Goal: Information Seeking & Learning: Learn about a topic

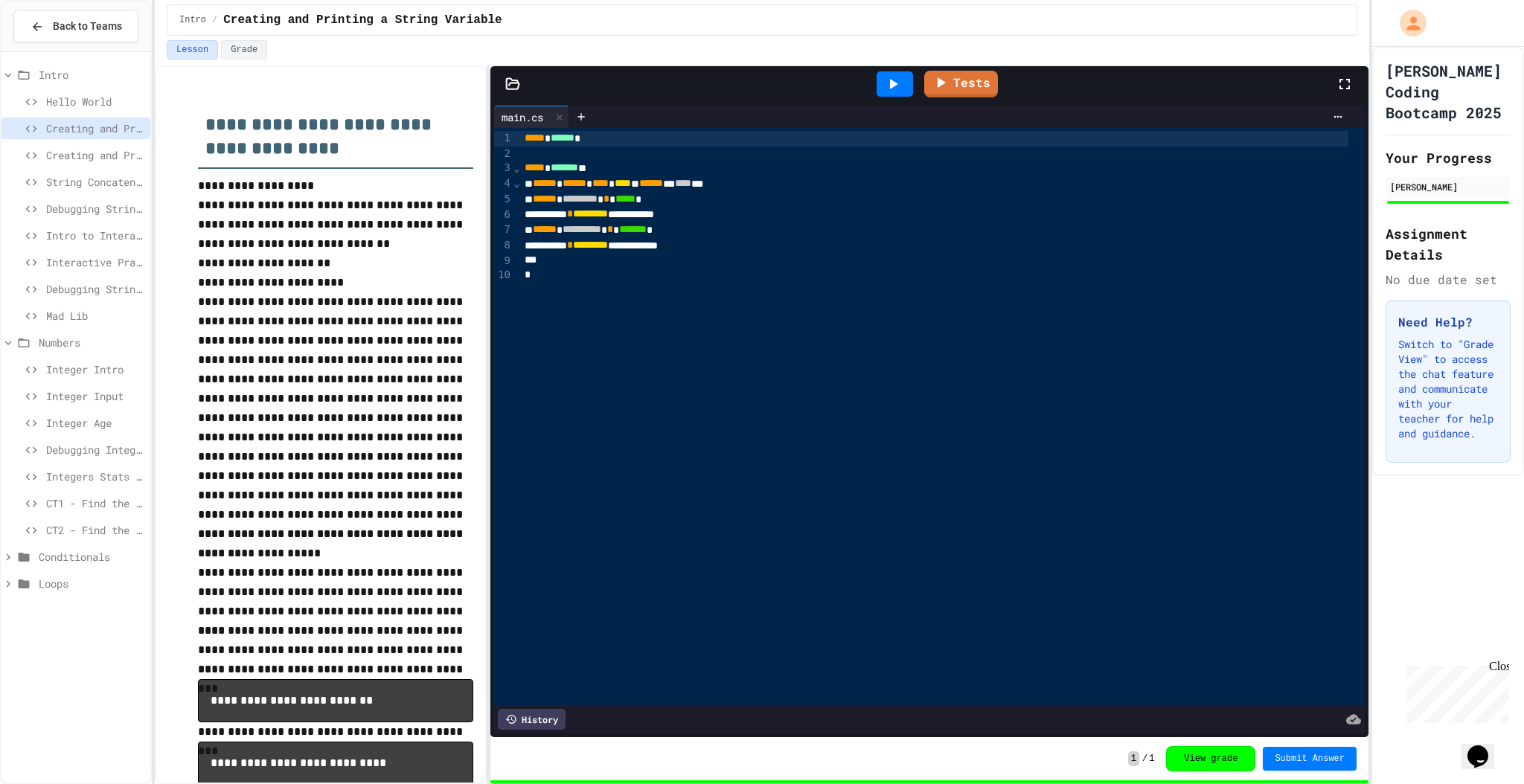
drag, startPoint x: 97, startPoint y: 518, endPoint x: 100, endPoint y: 541, distance: 23.2
click at [97, 519] on div "CT2 - Find the Perimeter of a Rectangle" at bounding box center [76, 529] width 149 height 22
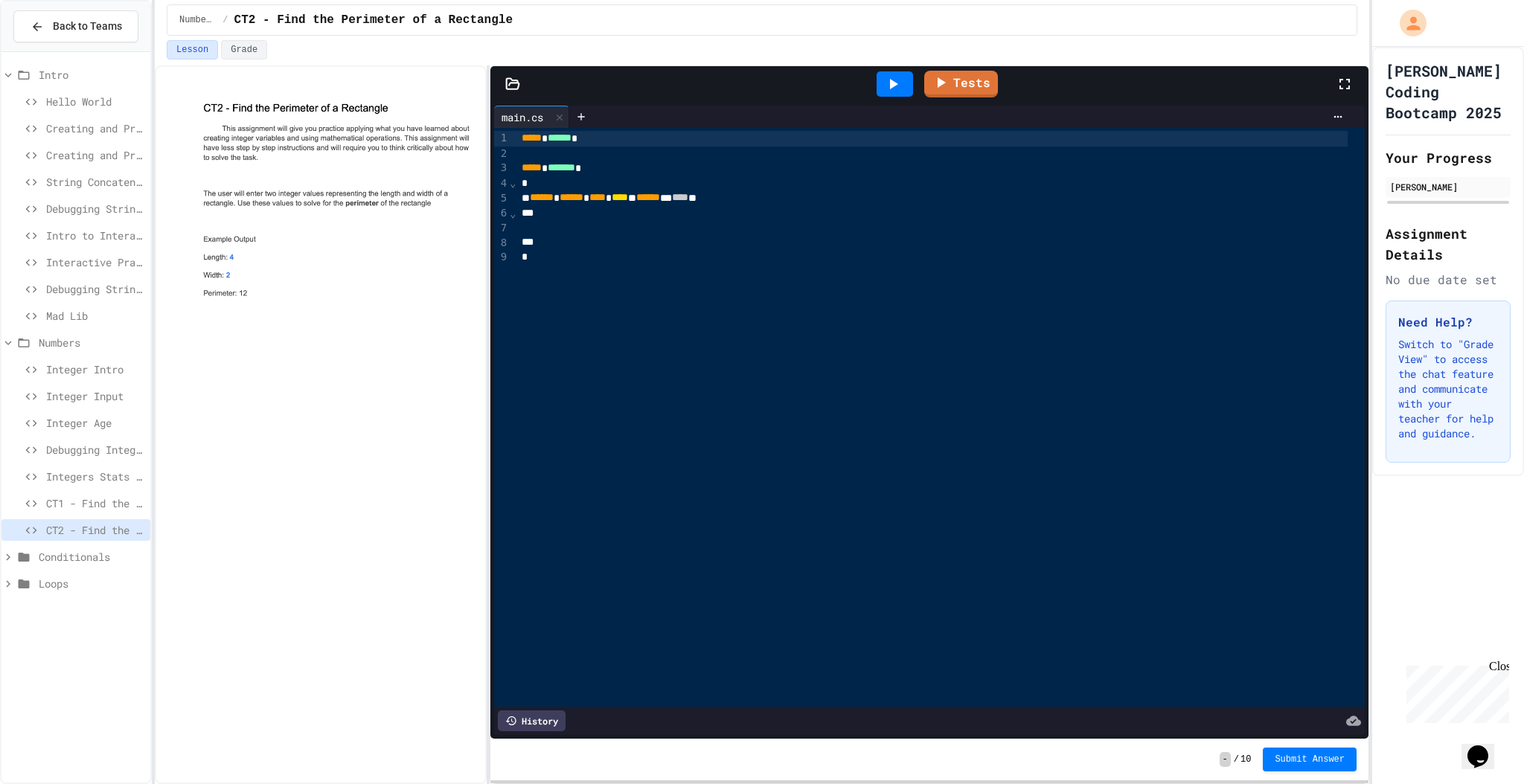
click at [121, 473] on span "Integers Stats and Leveling" at bounding box center [95, 476] width 98 height 16
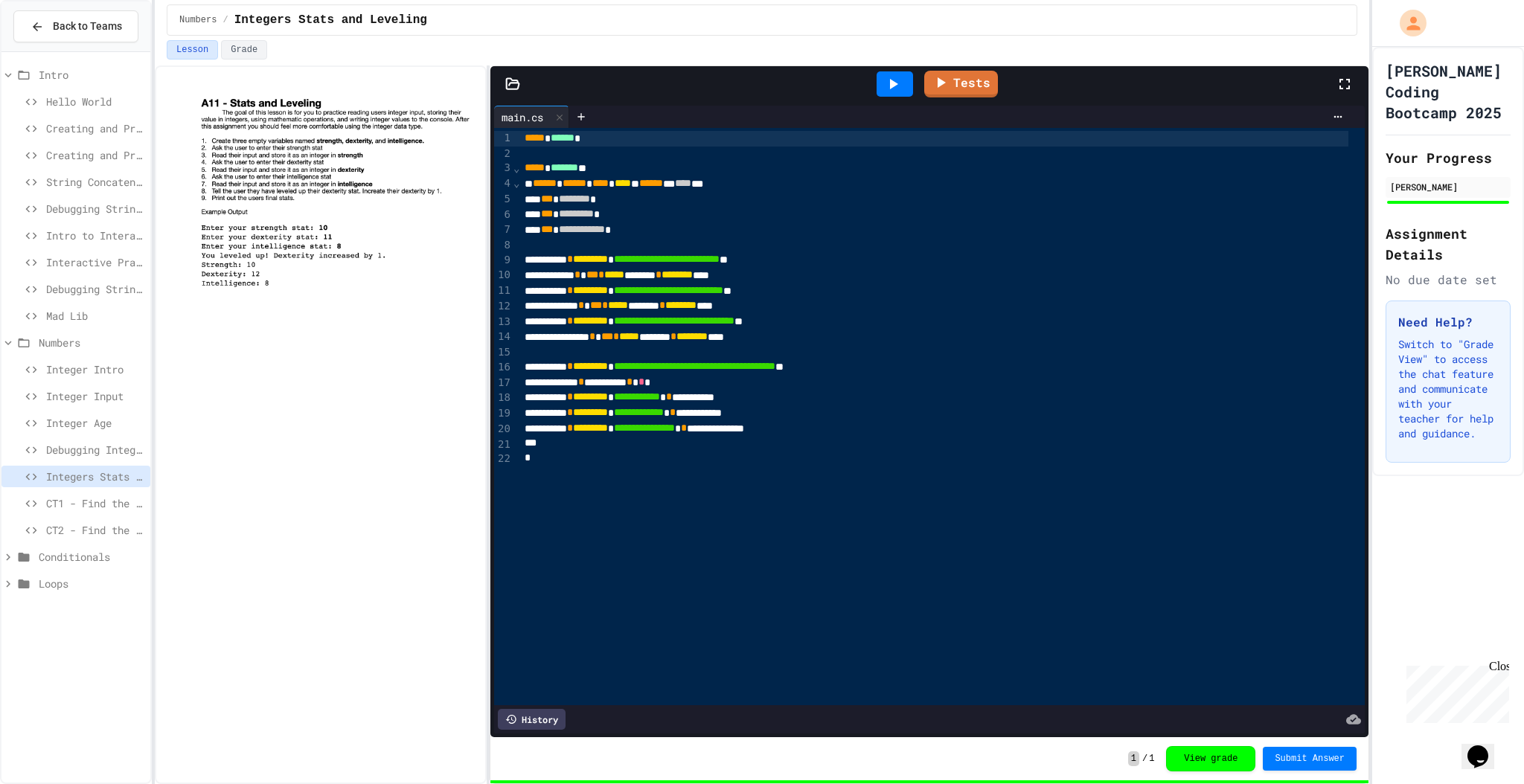
click at [127, 454] on span "Debugging Integers" at bounding box center [95, 449] width 98 height 16
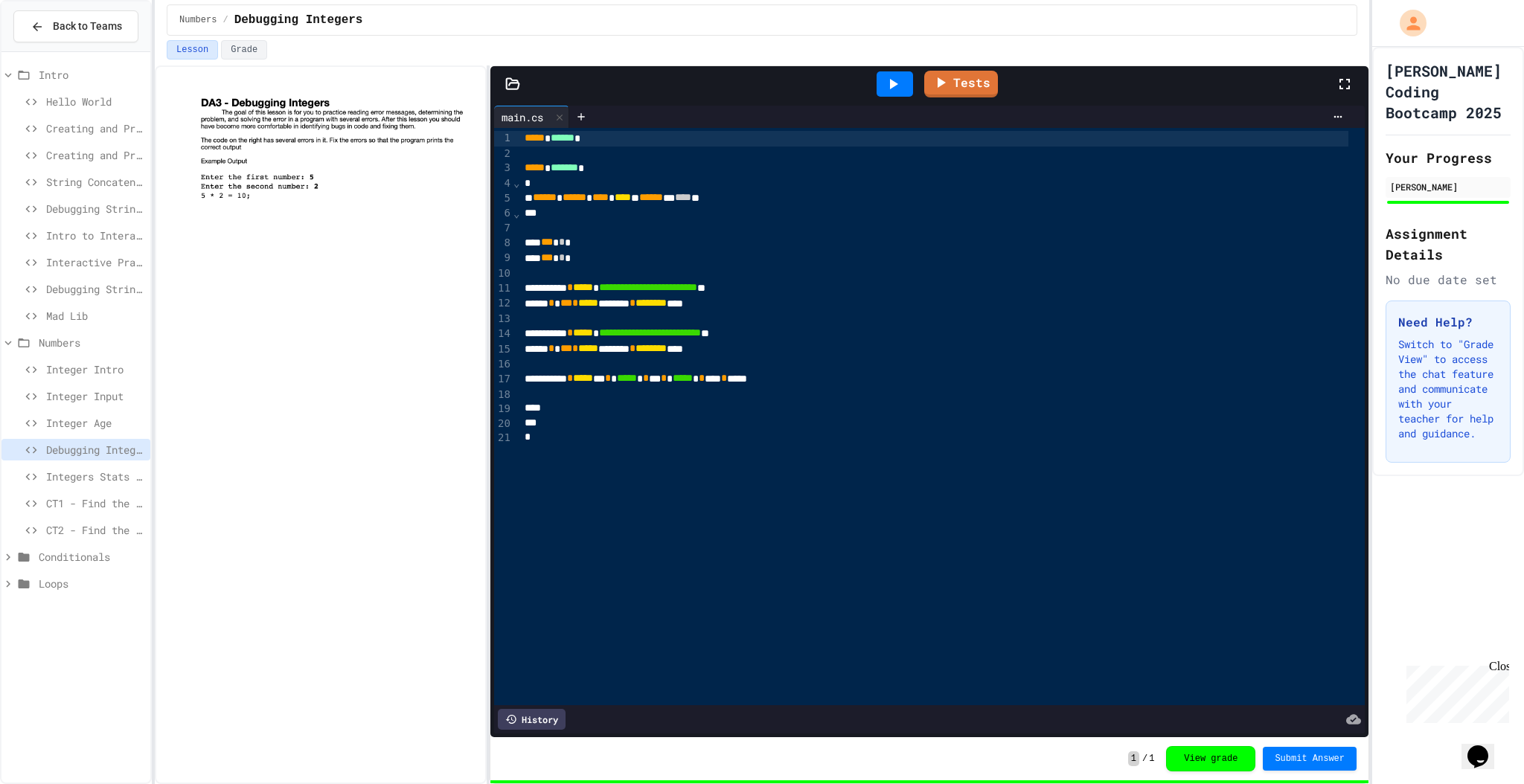
click at [114, 471] on span "Integers Stats and Leveling" at bounding box center [95, 476] width 98 height 16
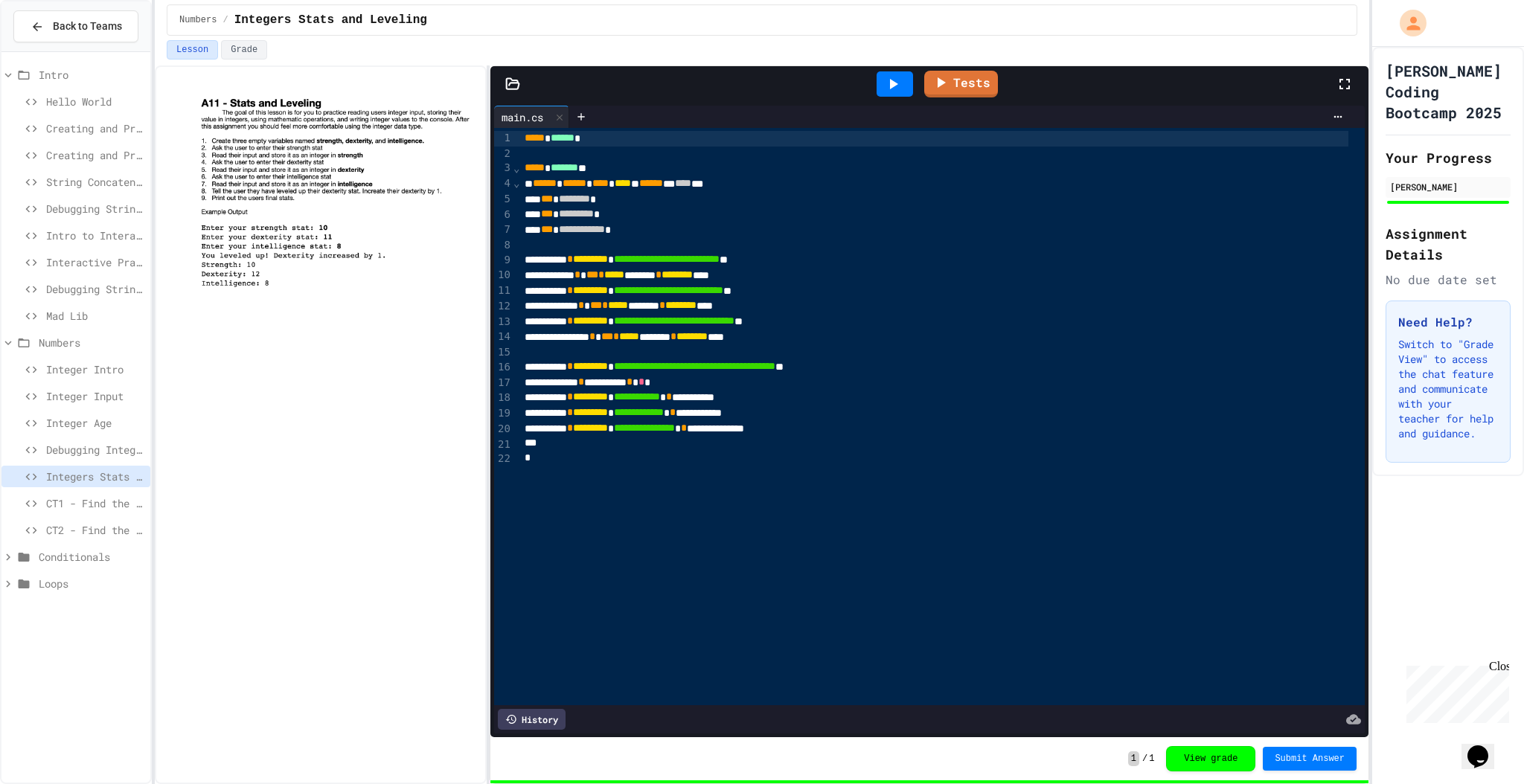
click at [92, 498] on span "CT1 - Find the Area of a Rectangle" at bounding box center [95, 503] width 98 height 16
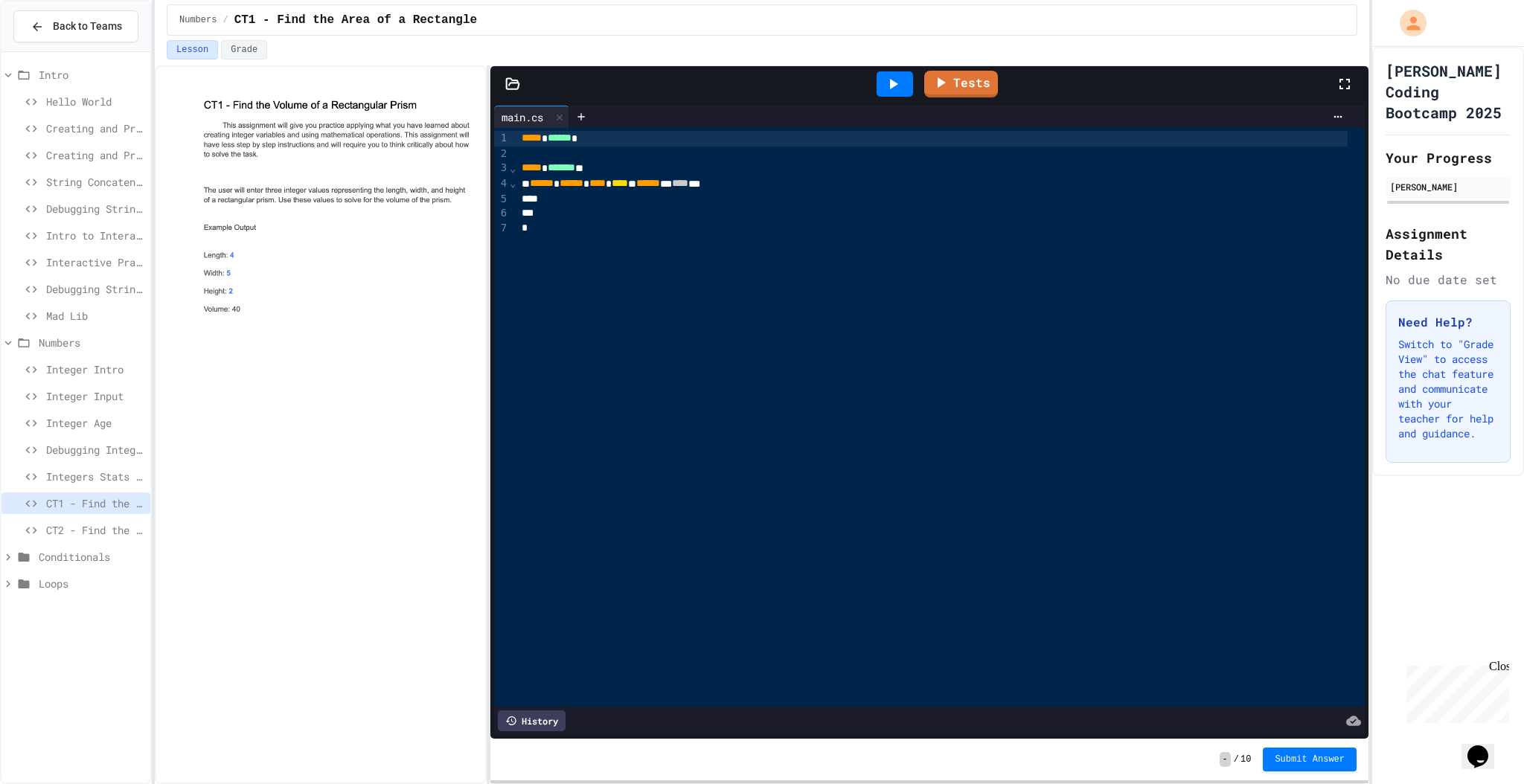
click at [111, 523] on span "CT2 - Find the Perimeter of a Rectangle" at bounding box center [95, 529] width 98 height 16
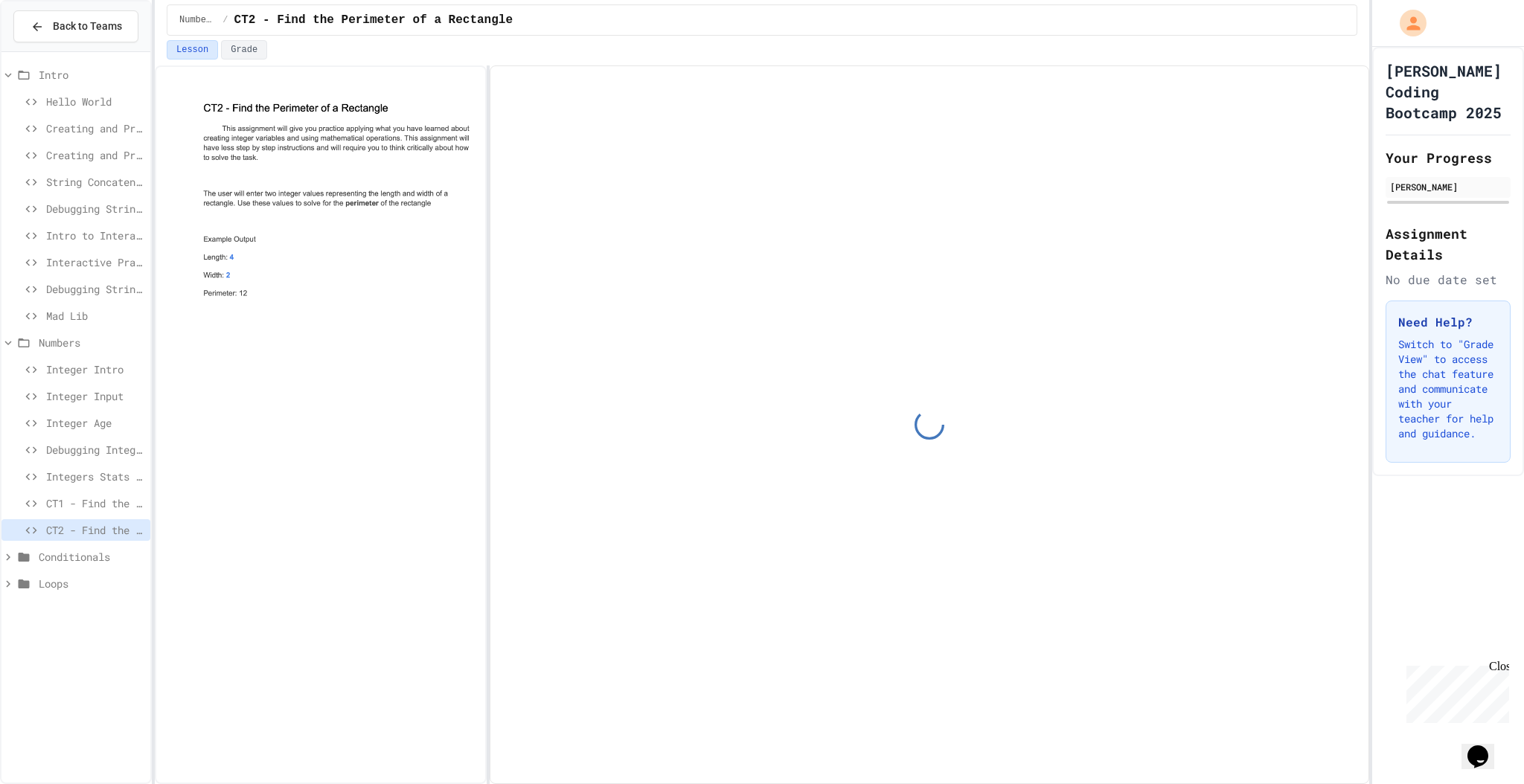
click at [110, 511] on div "CT1 - Find the Area of a Rectangle" at bounding box center [76, 503] width 149 height 22
click at [113, 523] on span "CT2 - Find the Perimeter of a Rectangle" at bounding box center [95, 529] width 98 height 16
click at [112, 511] on div "CT1 - Find the Area of a Rectangle" at bounding box center [76, 503] width 149 height 22
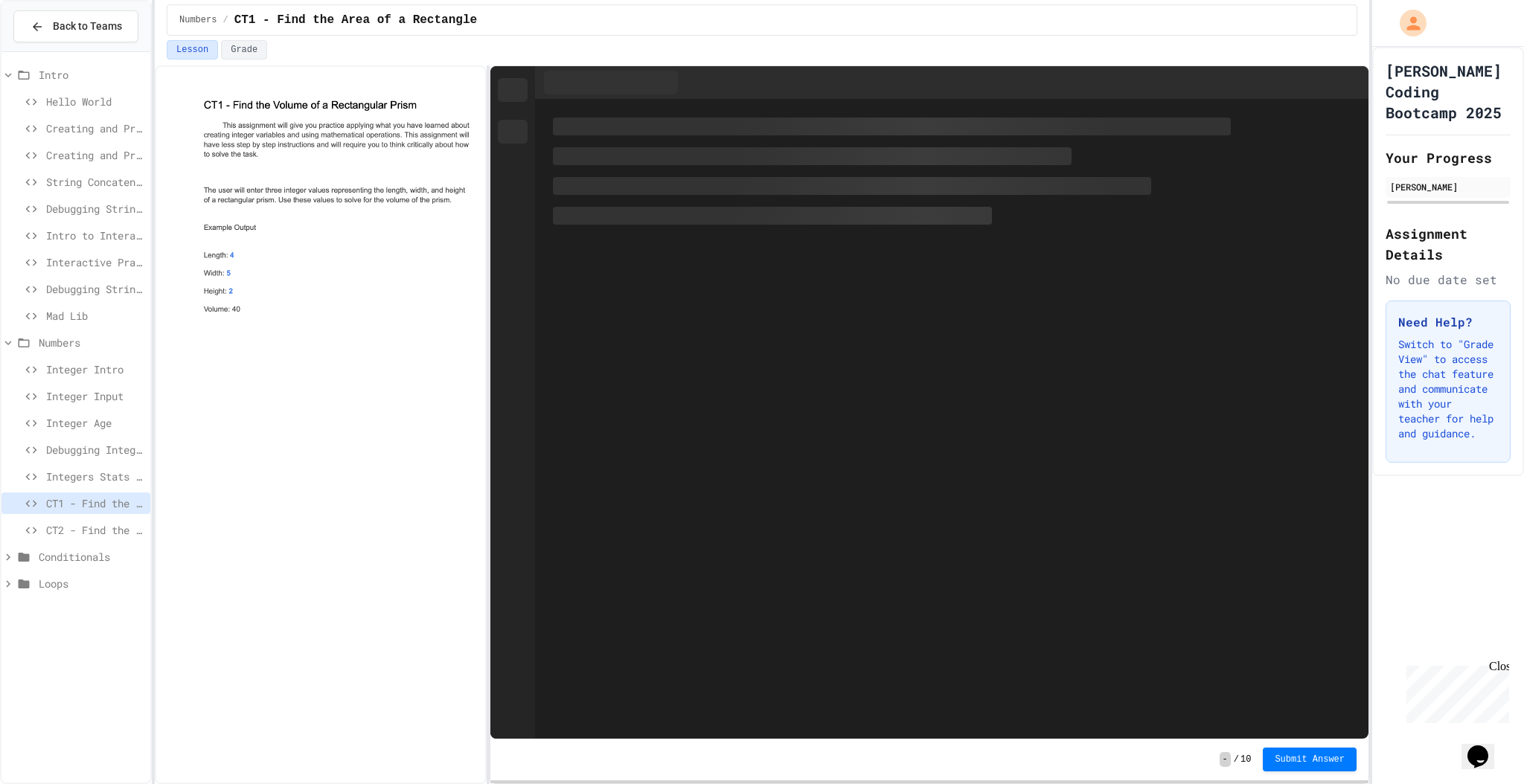
click at [113, 522] on span "CT2 - Find the Perimeter of a Rectangle" at bounding box center [95, 529] width 98 height 16
click at [106, 524] on span "CT2 - Find the Perimeter of a Rectangle" at bounding box center [95, 529] width 98 height 16
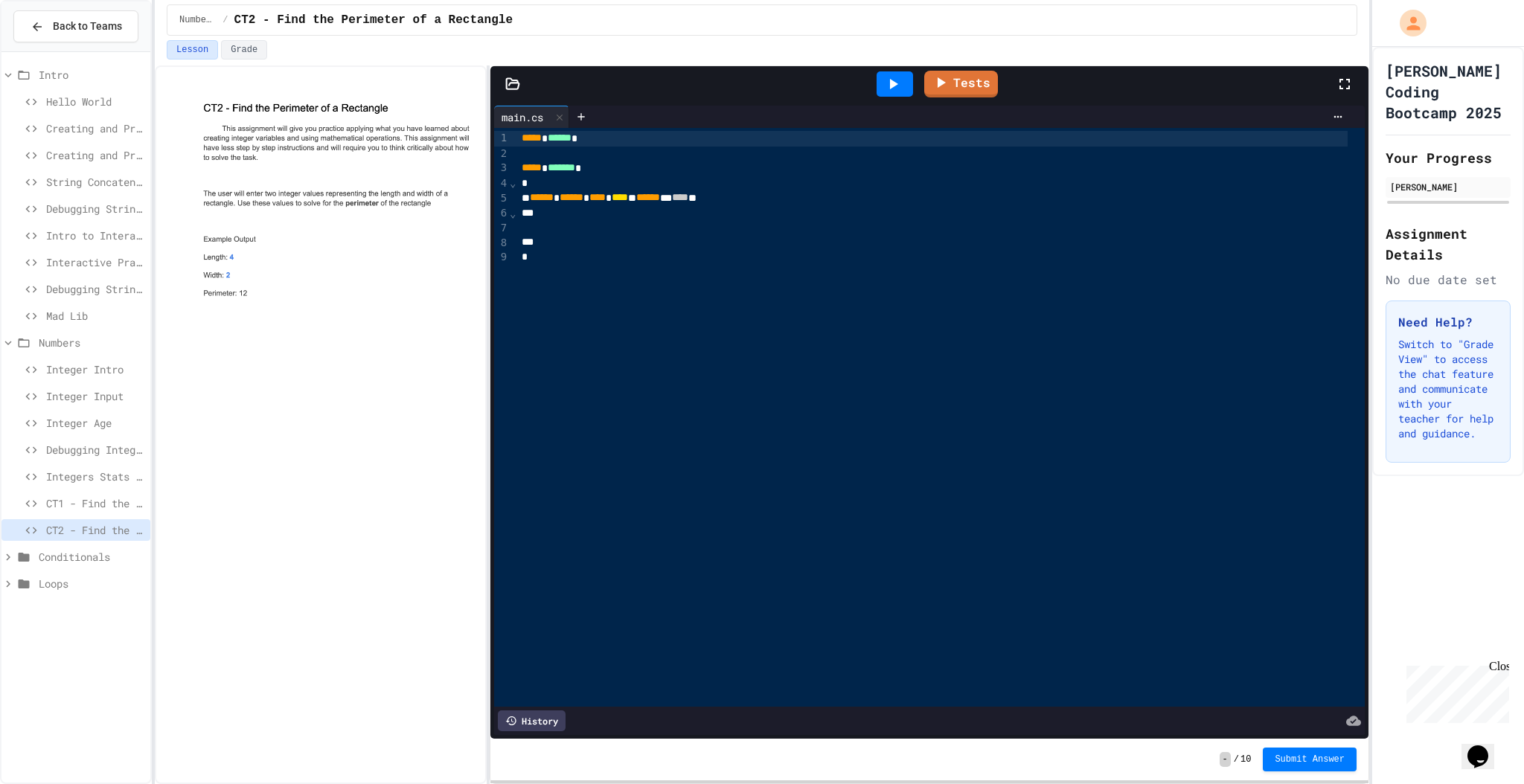
click at [108, 502] on span "CT1 - Find the Area of a Rectangle" at bounding box center [95, 503] width 98 height 16
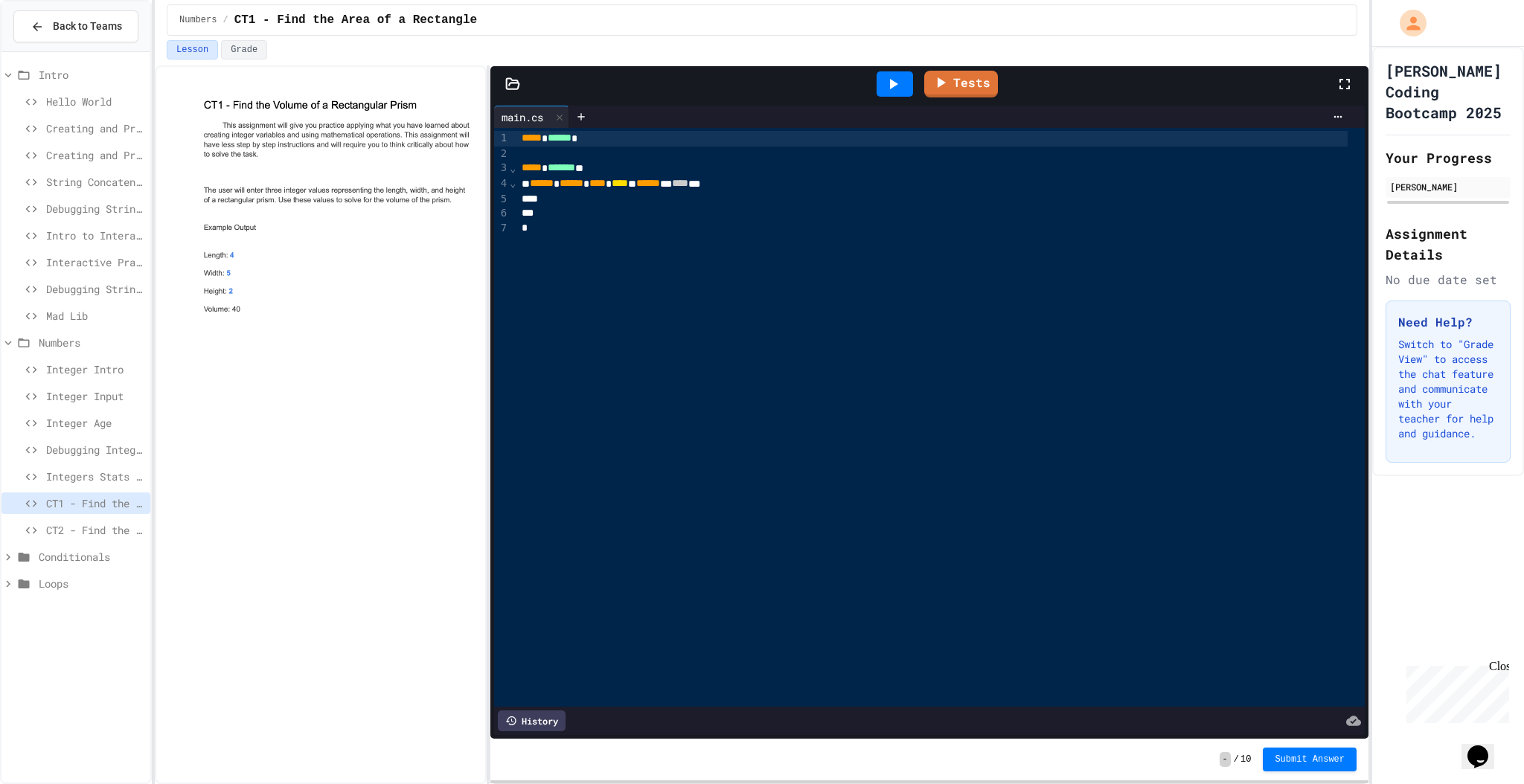
click at [85, 525] on span "CT2 - Find the Perimeter of a Rectangle" at bounding box center [95, 529] width 98 height 16
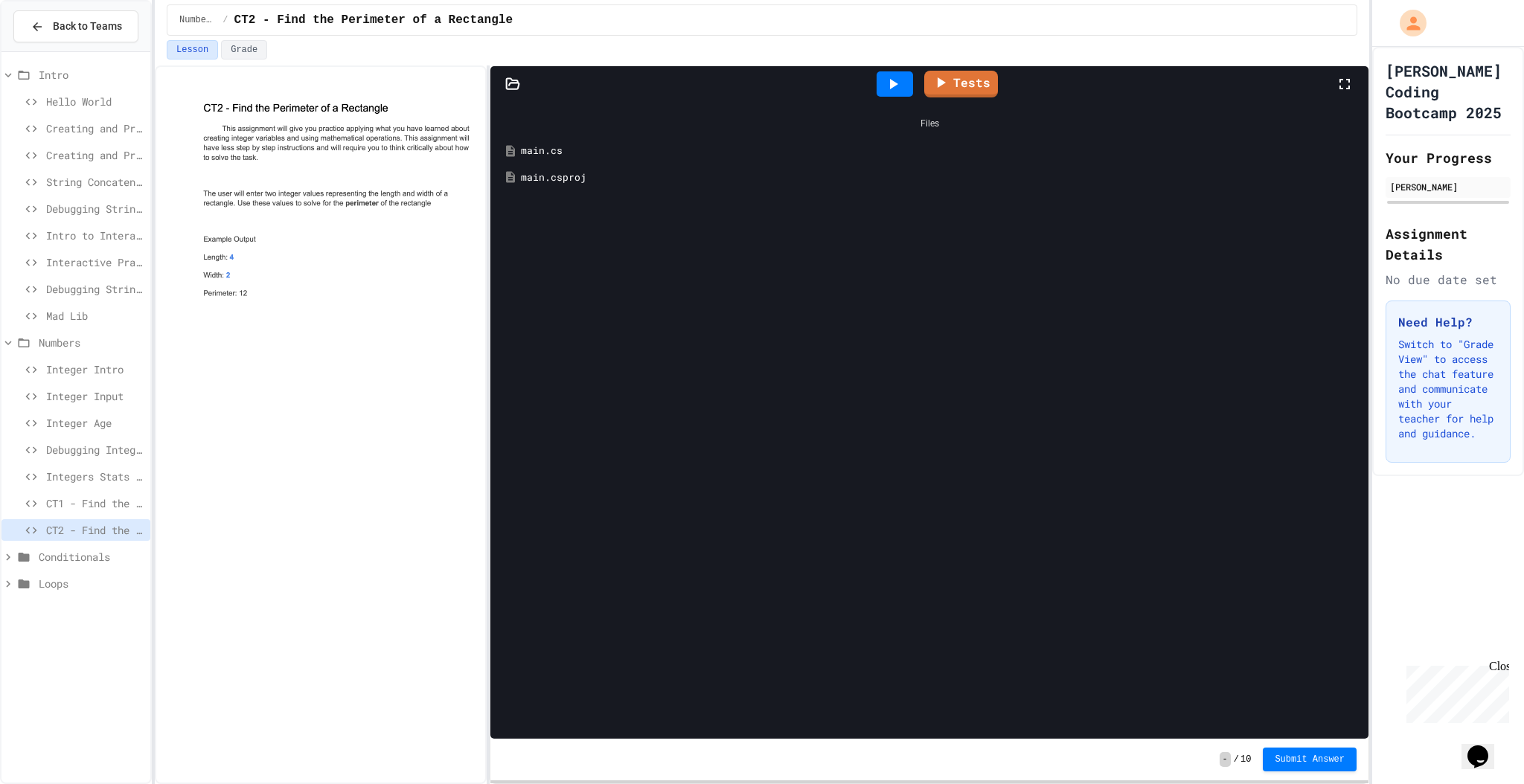
click at [101, 509] on span "CT1 - Find the Area of a Rectangle" at bounding box center [95, 503] width 98 height 16
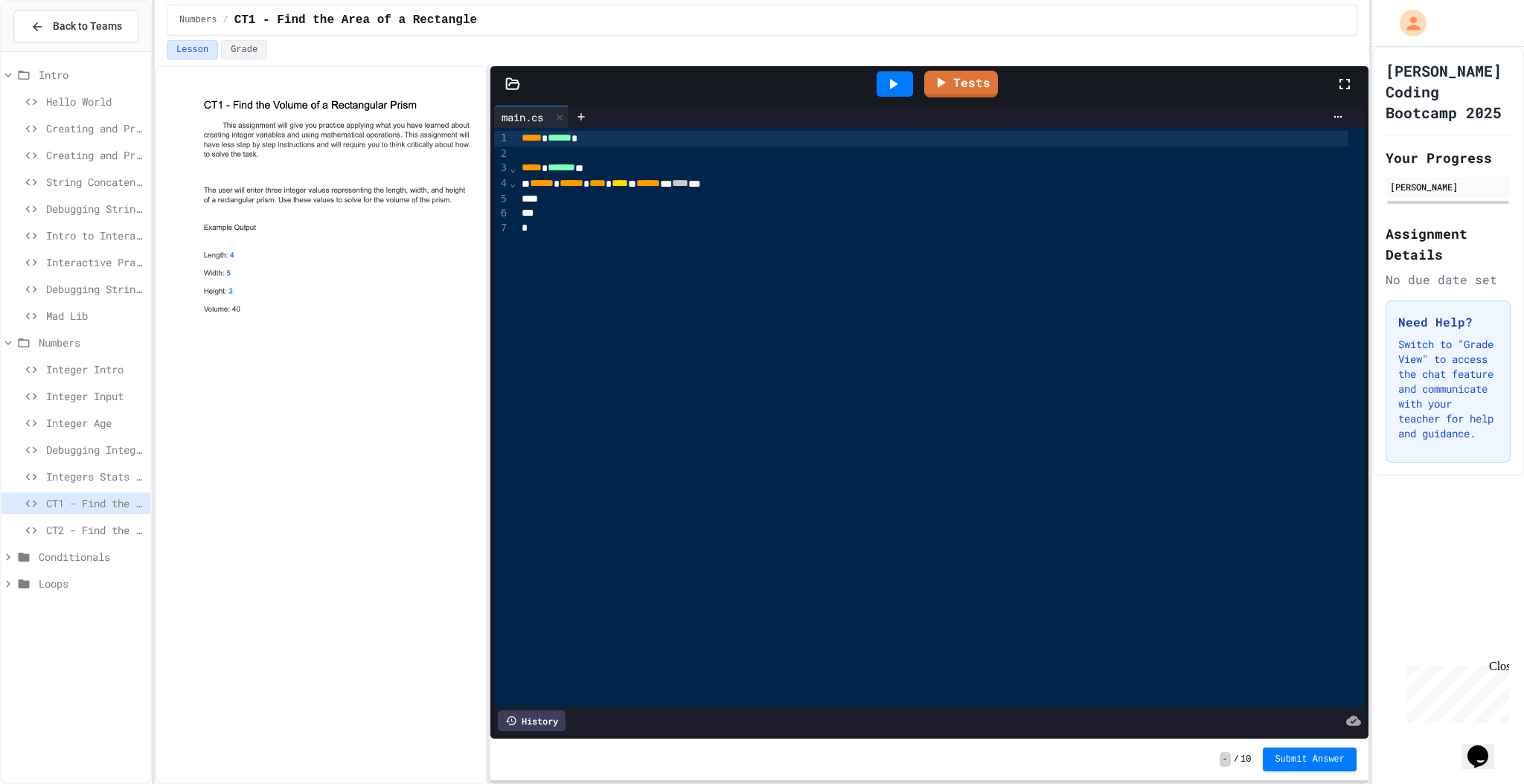
click at [637, 193] on div at bounding box center [932, 199] width 831 height 15
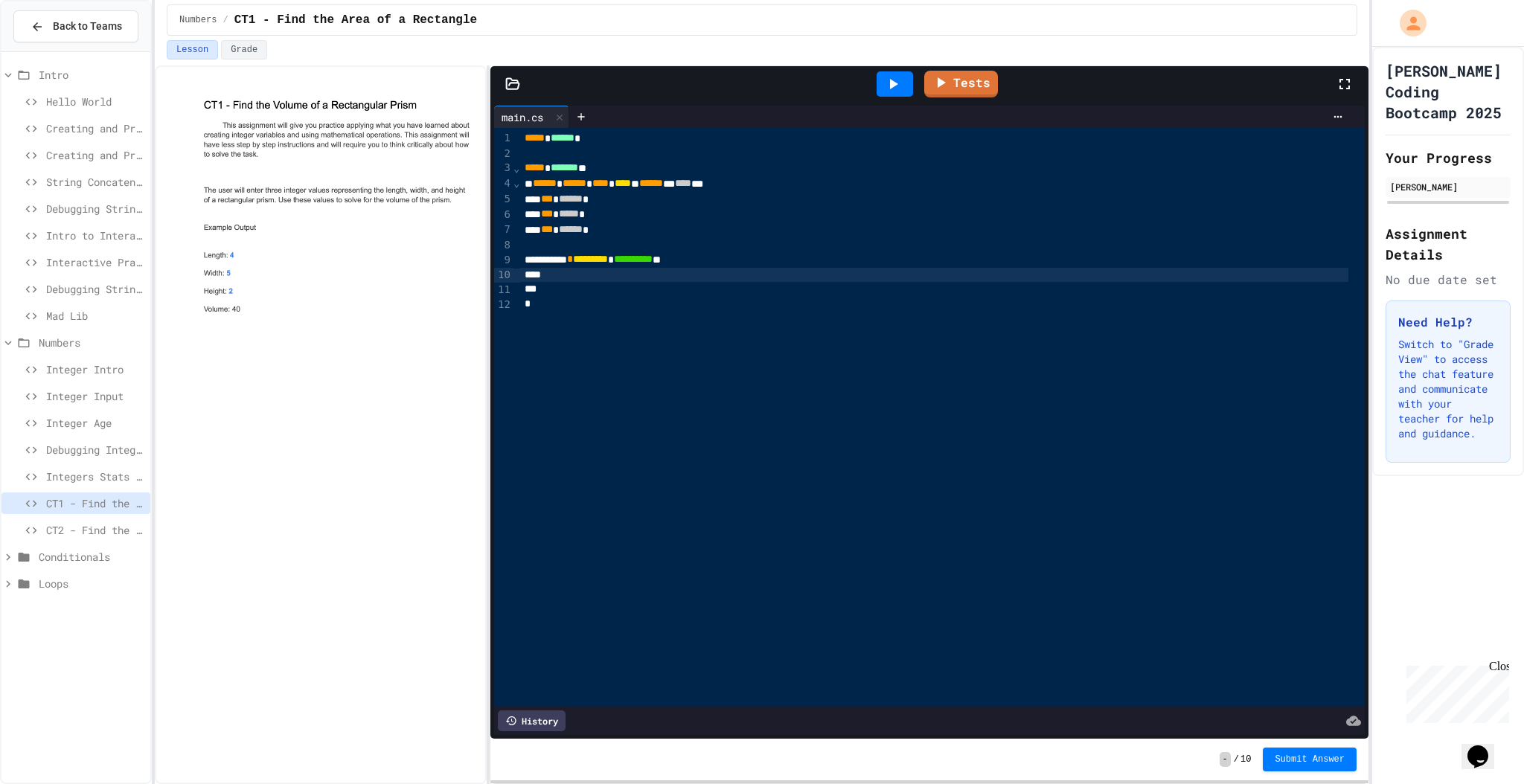
click at [112, 482] on span "Integers Stats and Leveling" at bounding box center [95, 476] width 98 height 16
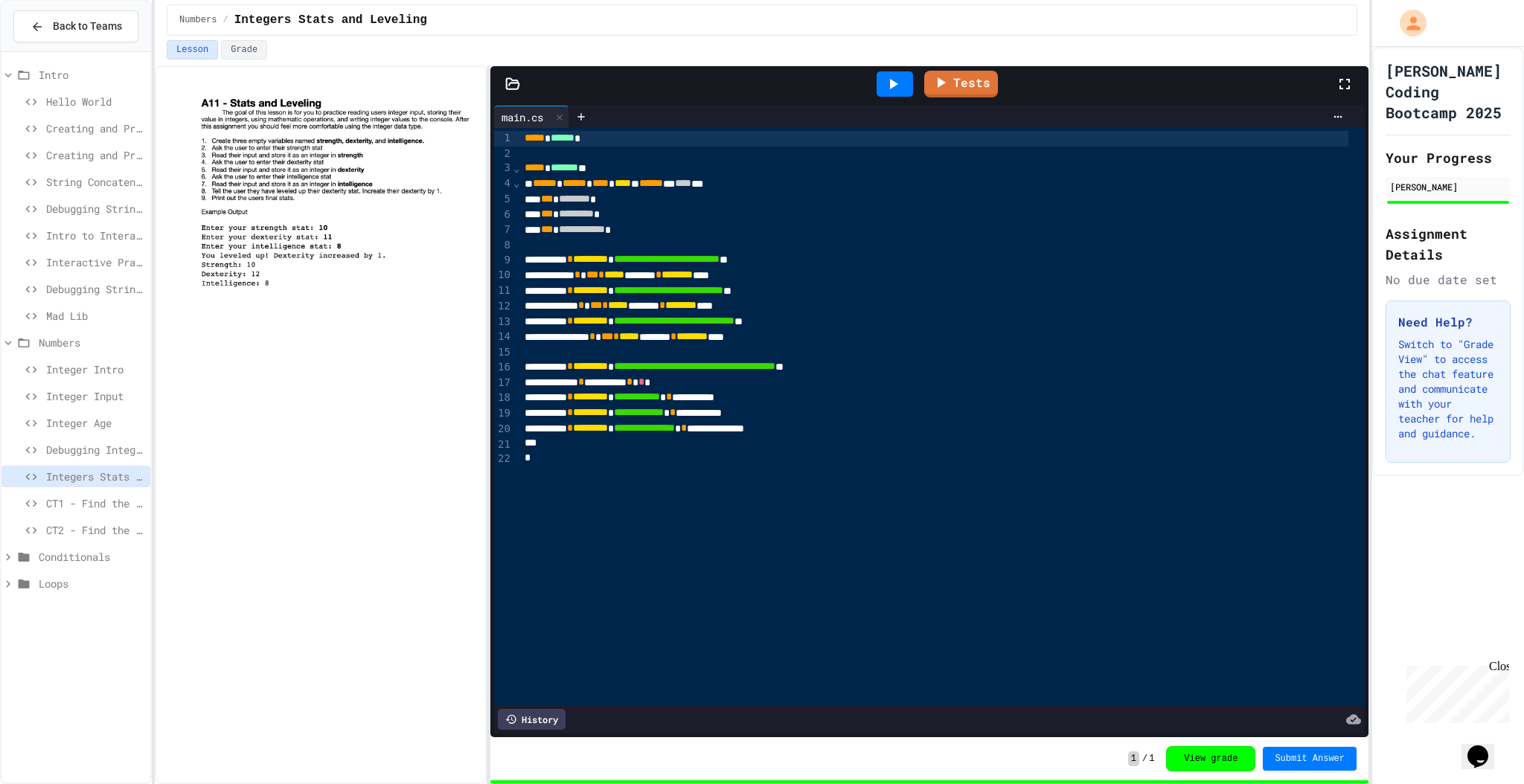
click at [124, 501] on span "CT1 - Find the Area of a Rectangle" at bounding box center [95, 503] width 98 height 16
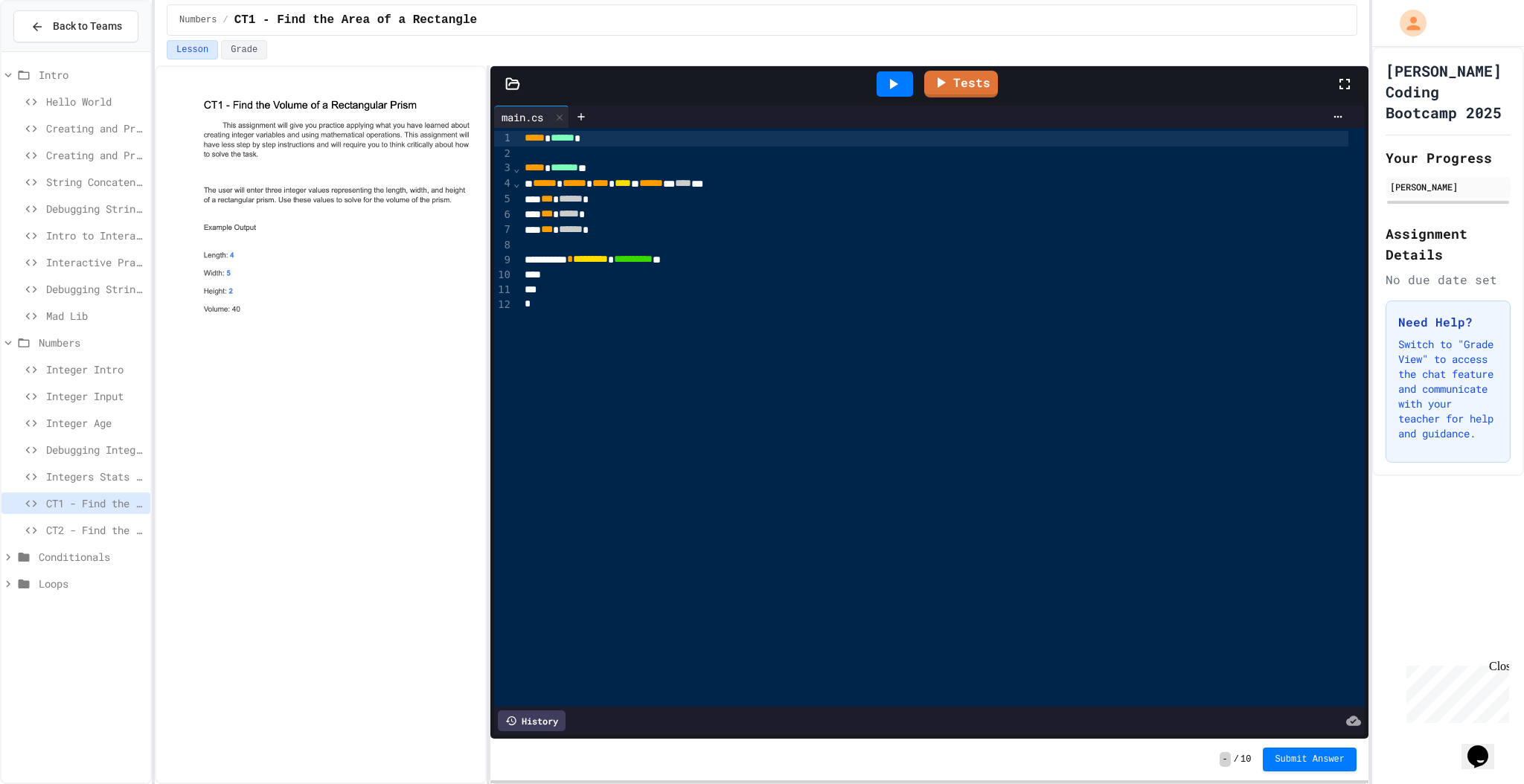
click at [628, 284] on div "*" at bounding box center [934, 291] width 828 height 15
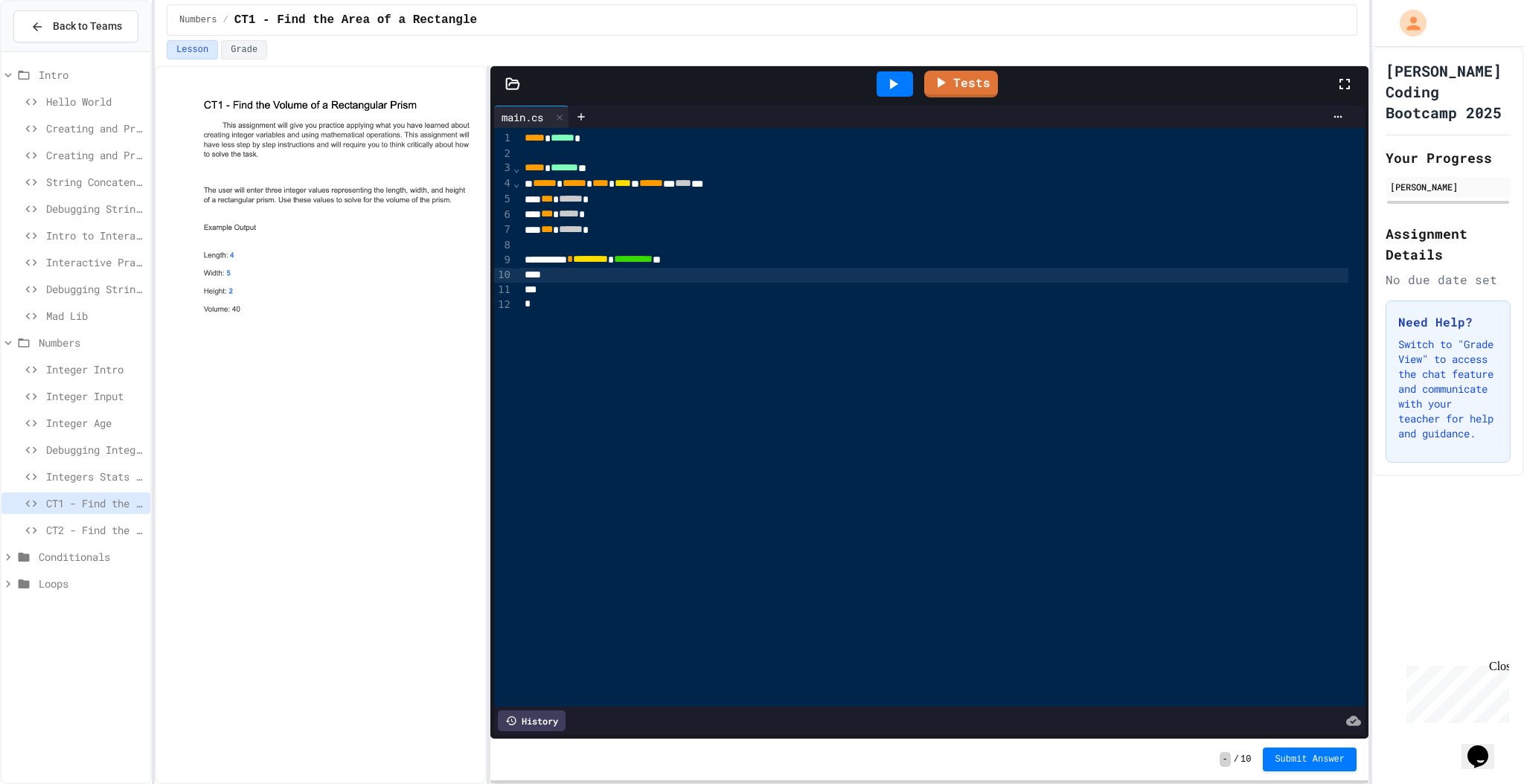
click at [632, 271] on div at bounding box center [934, 276] width 828 height 15
click at [116, 460] on div "Debugging Integers" at bounding box center [76, 452] width 149 height 27
click at [115, 478] on span "Integers Stats and Leveling" at bounding box center [95, 476] width 98 height 16
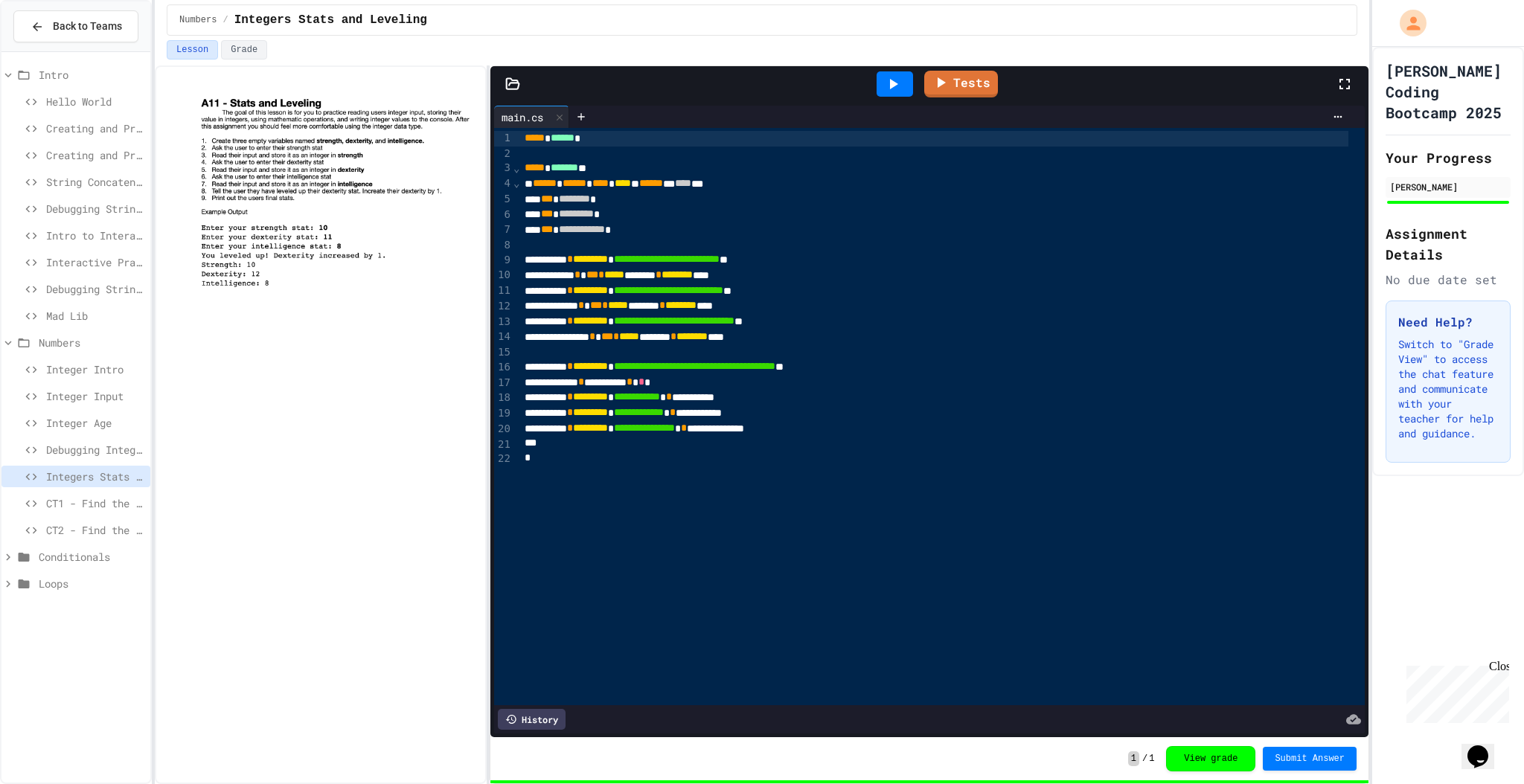
click at [122, 496] on span "CT1 - Find the Area of a Rectangle" at bounding box center [95, 503] width 98 height 16
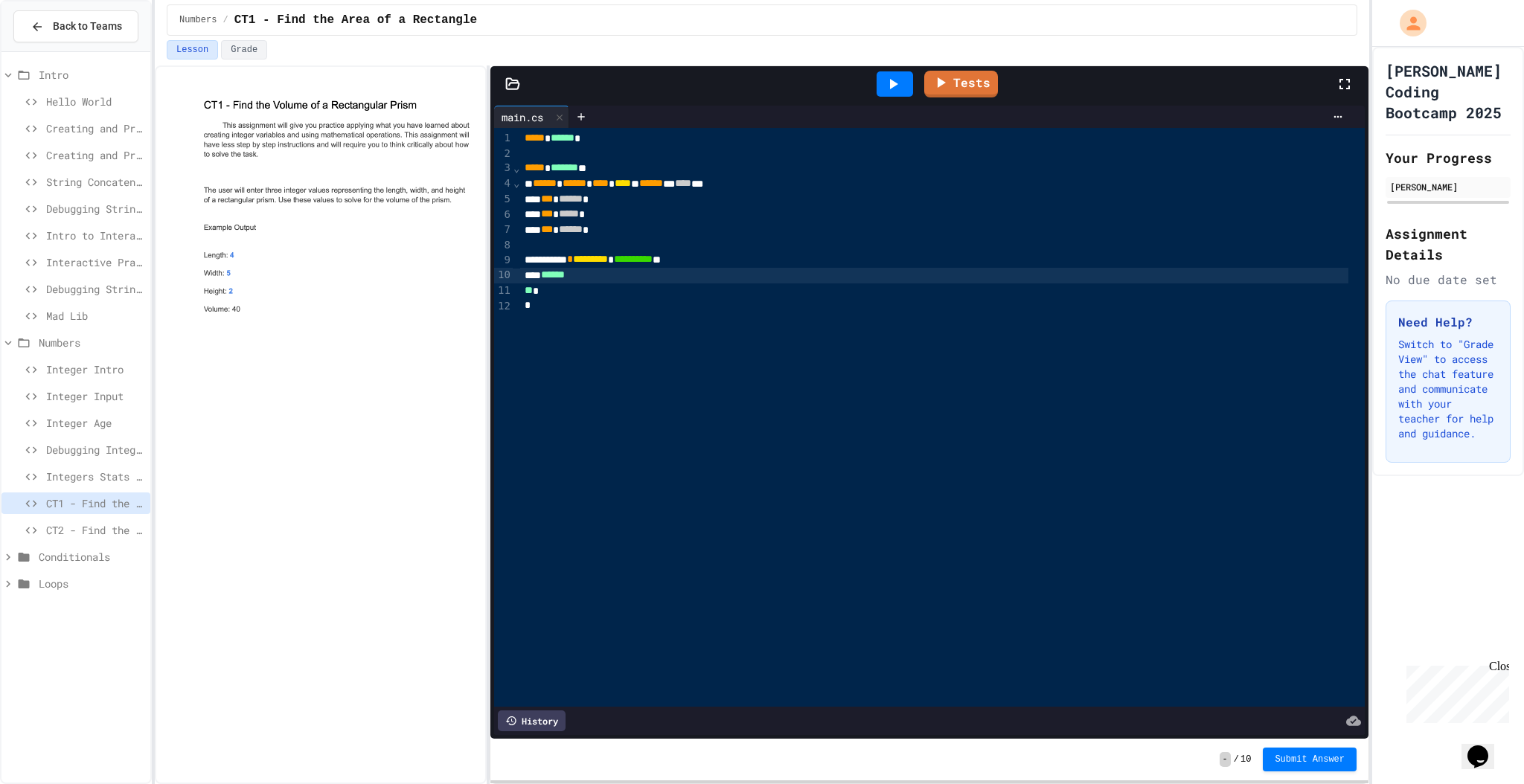
click at [676, 280] on div "******" at bounding box center [934, 276] width 828 height 16
click at [97, 483] on span "Integers Stats and Leveling" at bounding box center [95, 476] width 98 height 16
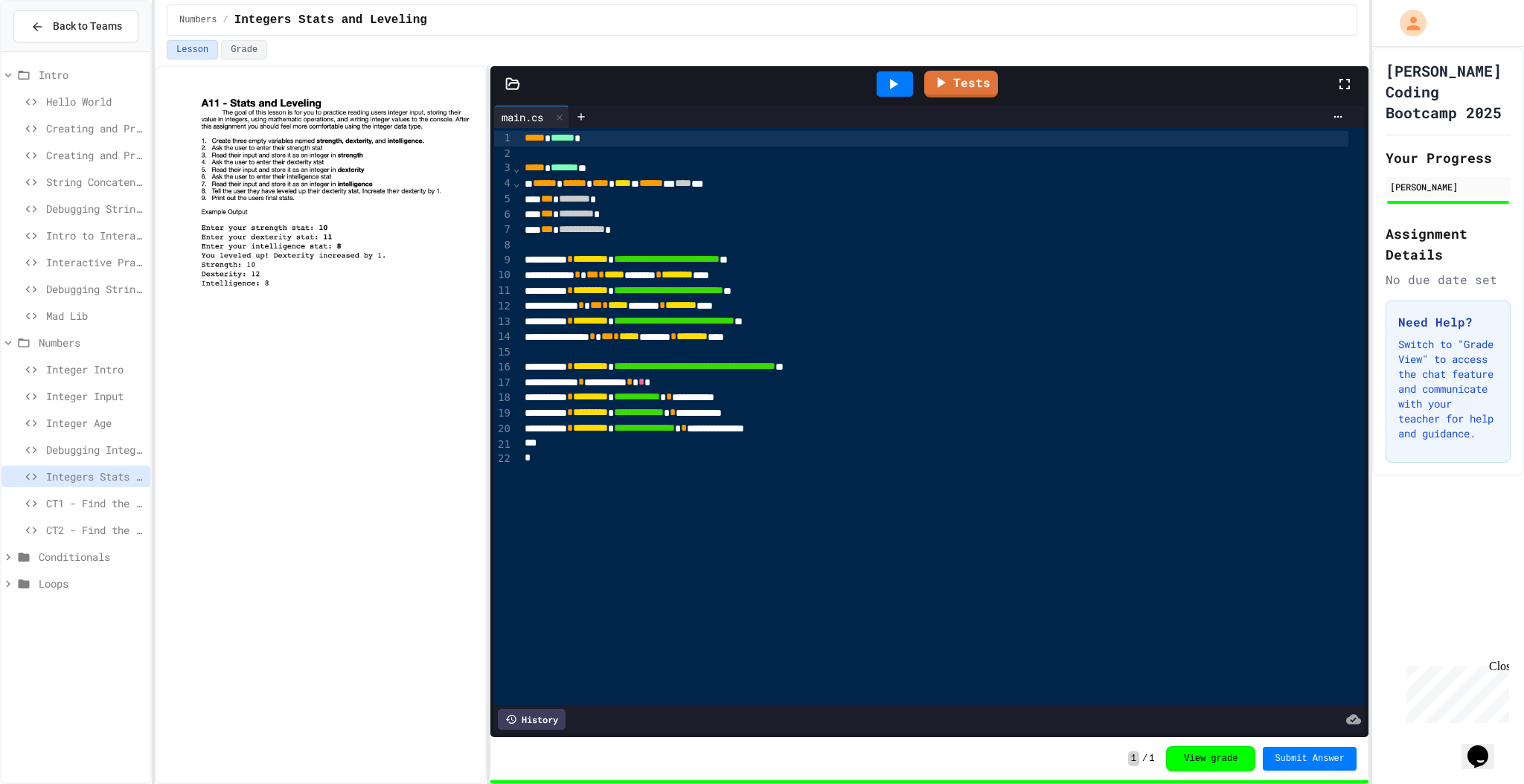
click at [95, 501] on span "CT1 - Find the Area of a Rectangle" at bounding box center [95, 503] width 98 height 16
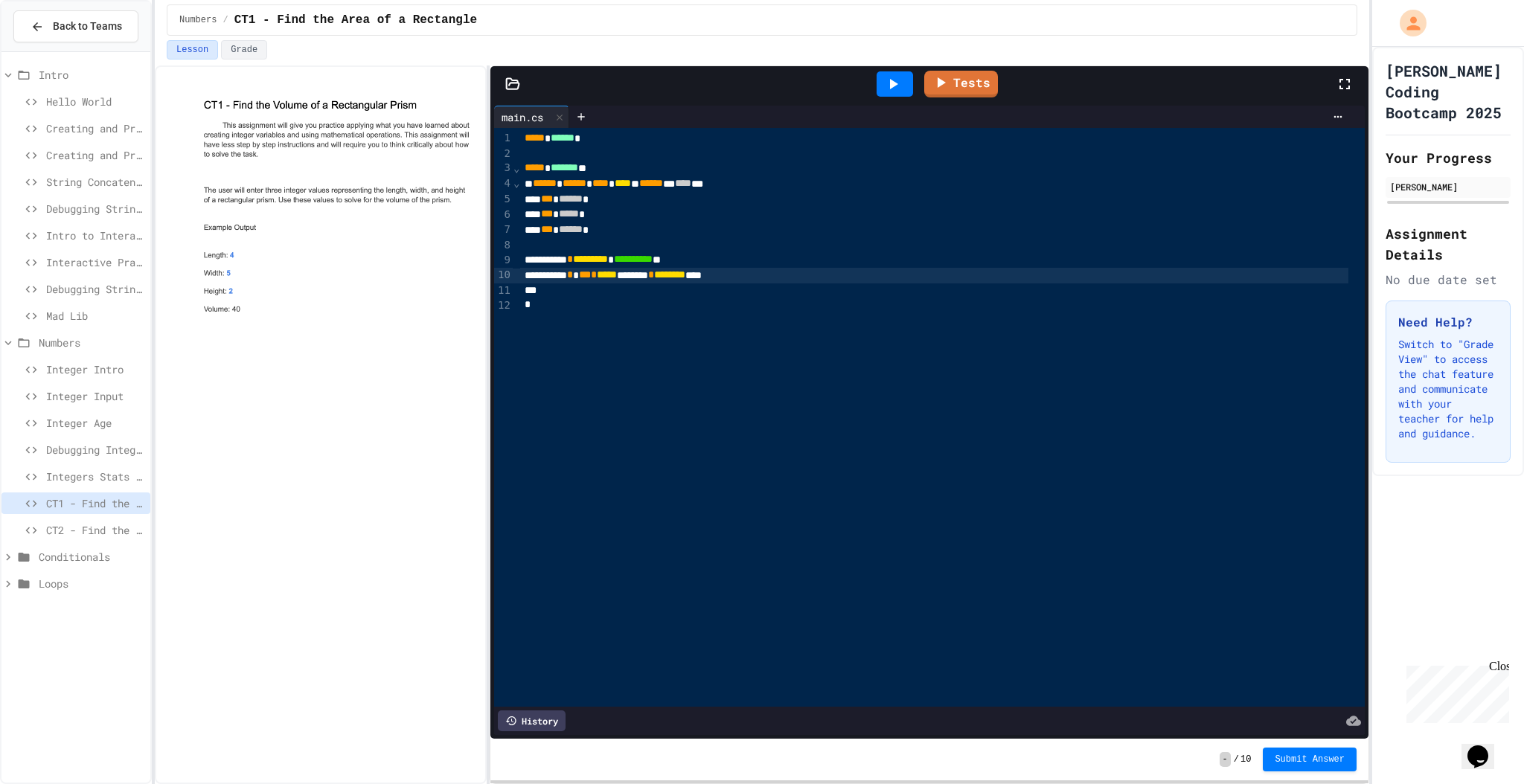
click at [804, 274] on div "****** * *** * ***** ******** * ******** ****" at bounding box center [934, 276] width 828 height 16
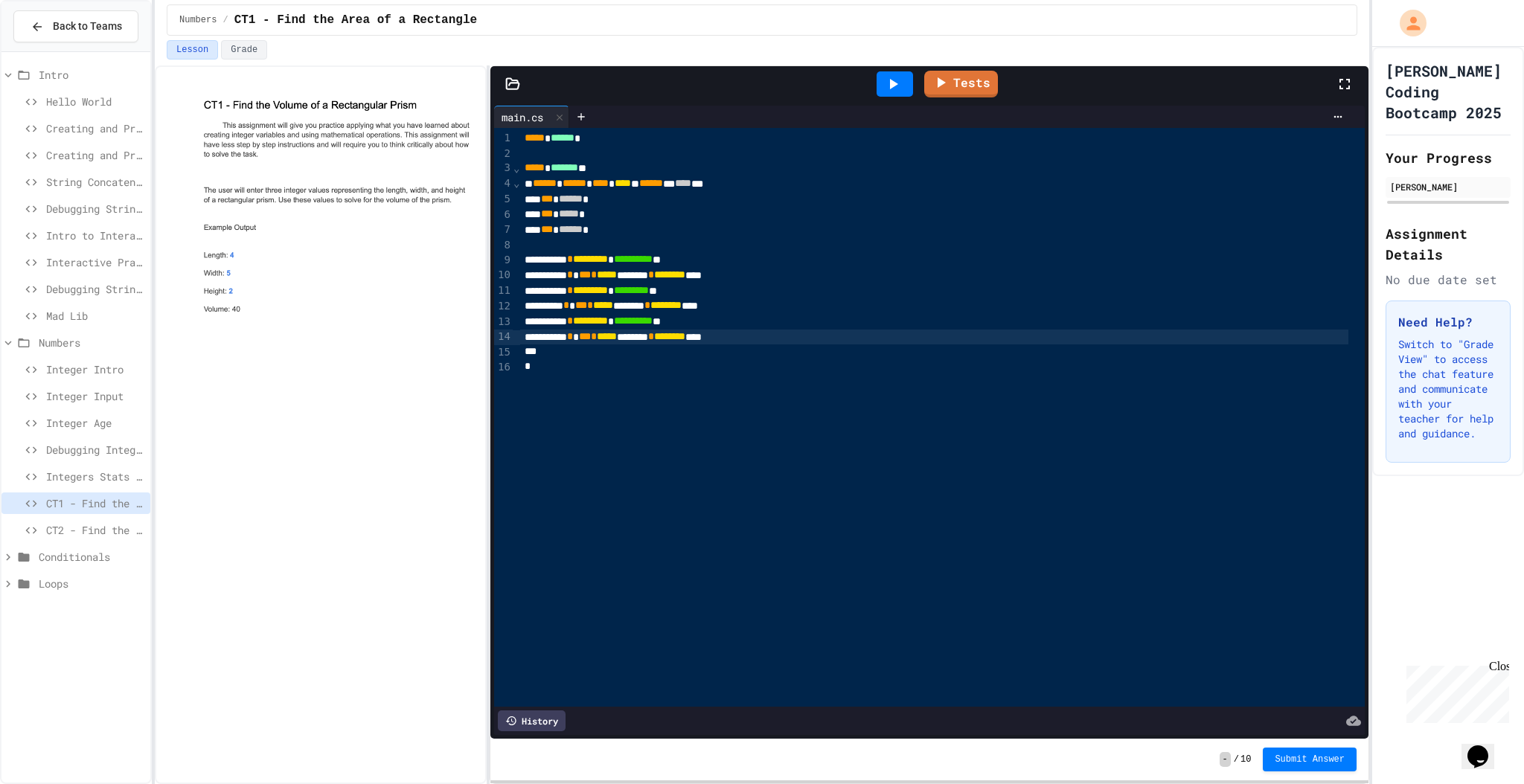
click at [884, 90] on div at bounding box center [894, 84] width 37 height 25
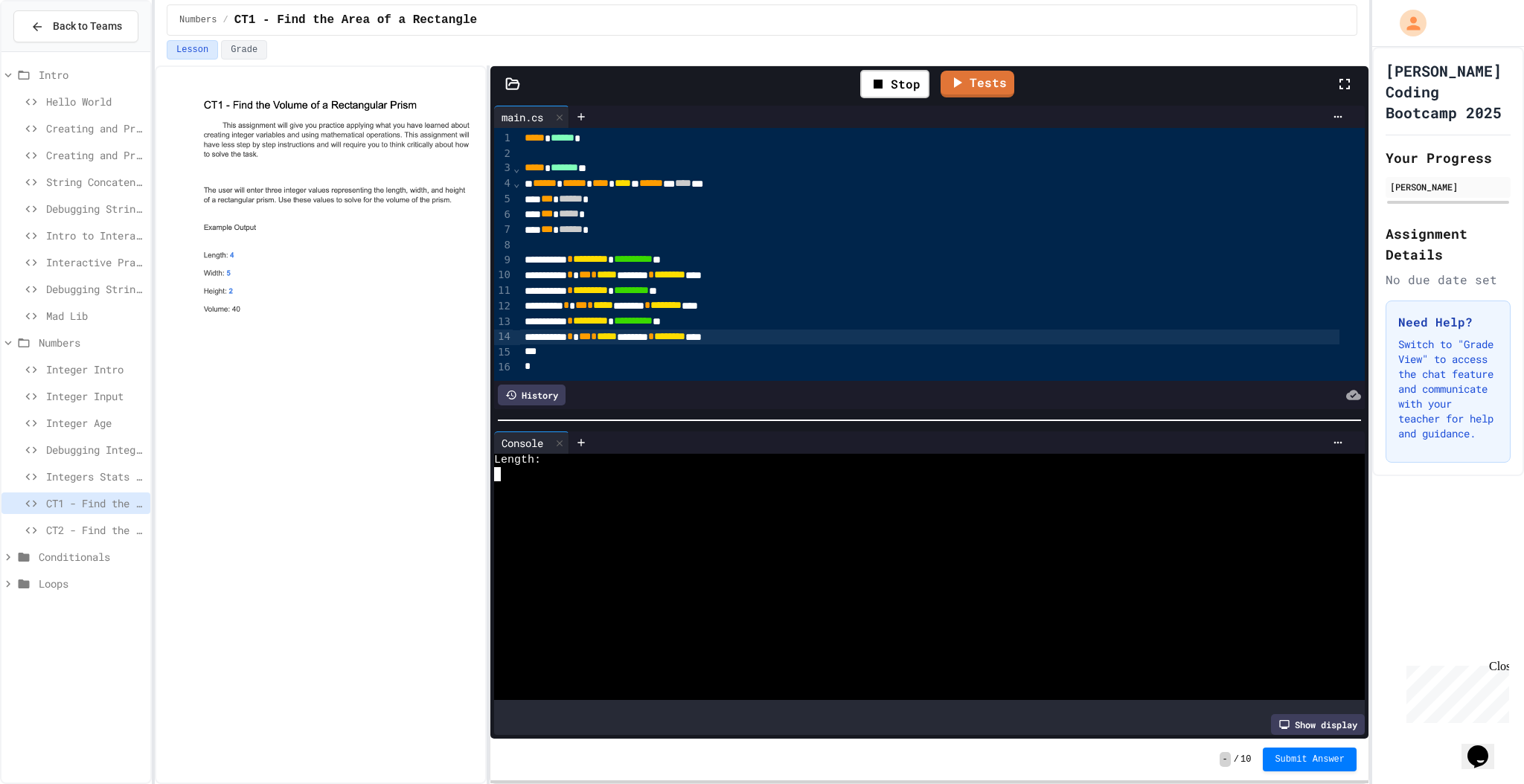
click at [744, 497] on div at bounding box center [920, 502] width 851 height 13
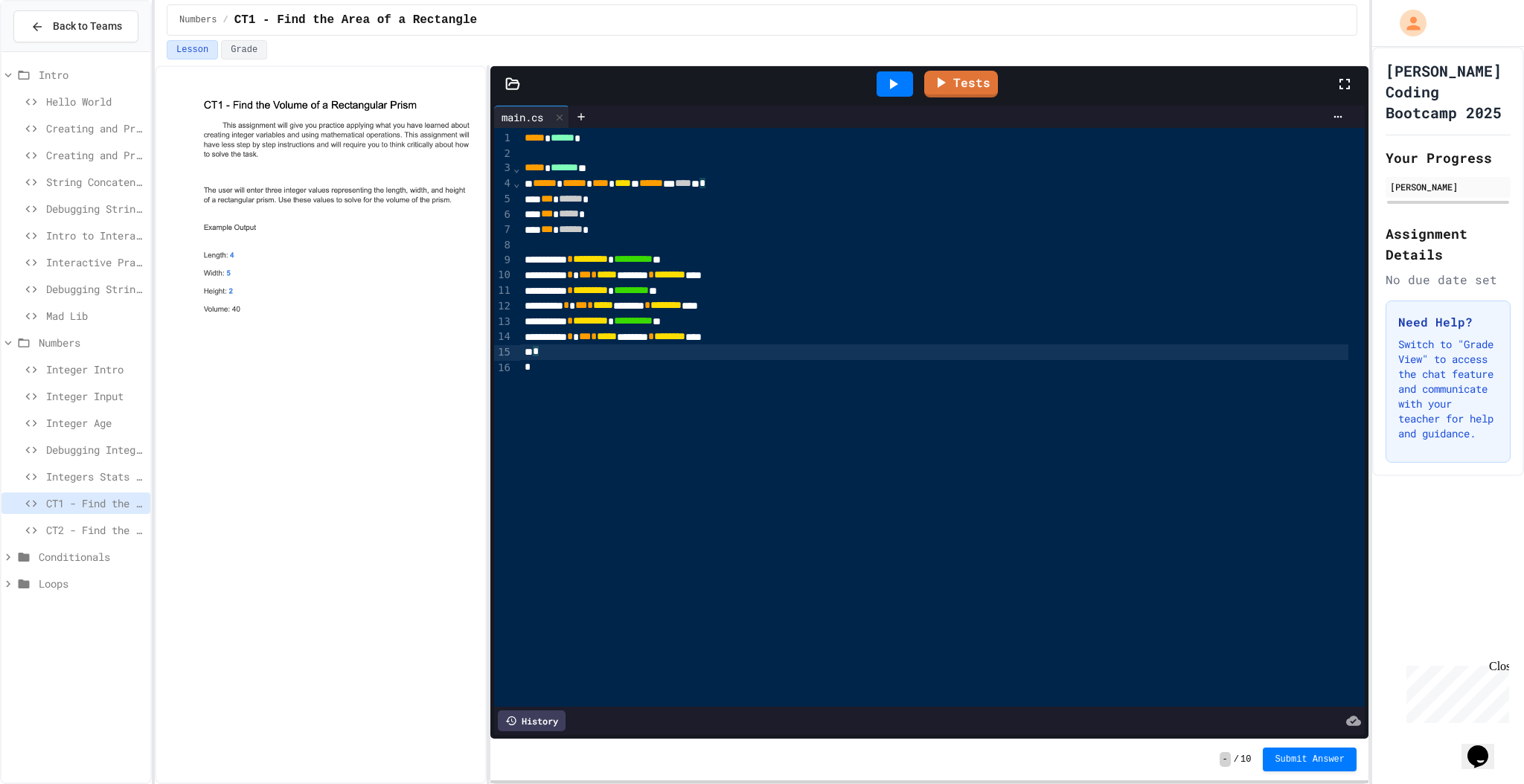
click at [807, 344] on div "*" at bounding box center [934, 352] width 828 height 16
click at [802, 338] on div "****** * *** * ***** ******** * ******** ****" at bounding box center [934, 337] width 828 height 16
click at [655, 232] on div "*** ****** *" at bounding box center [934, 230] width 828 height 16
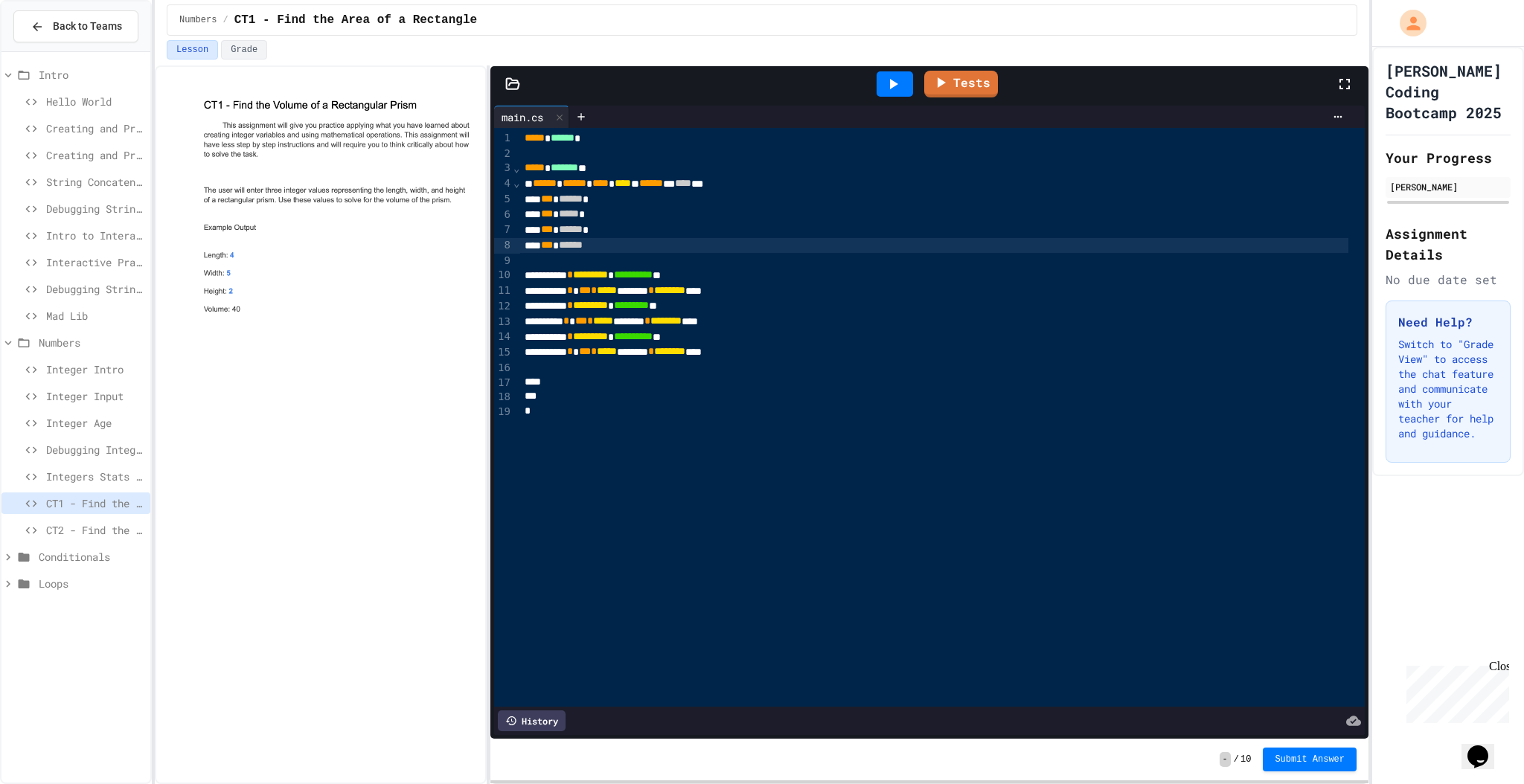
click at [816, 377] on div at bounding box center [934, 383] width 828 height 15
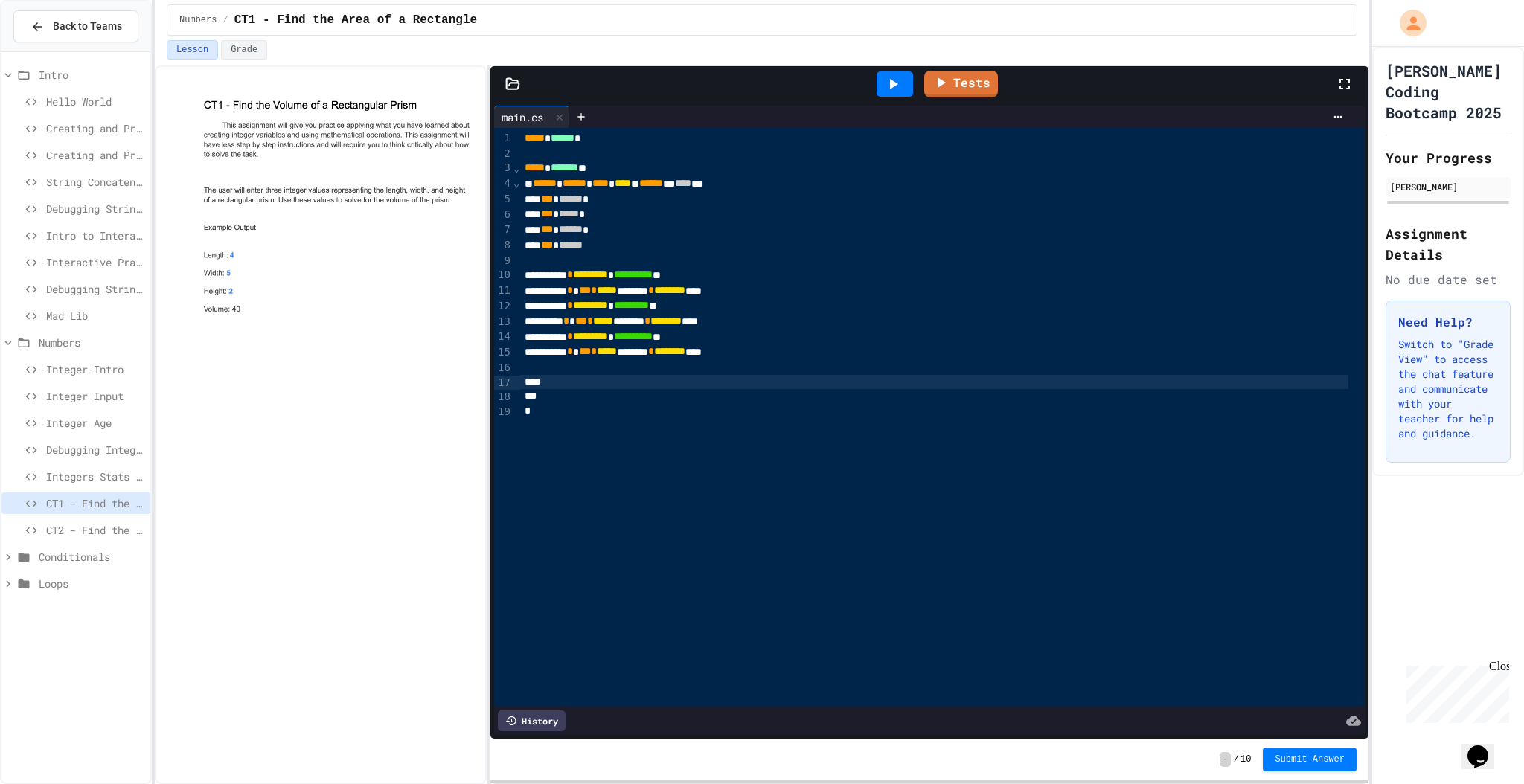
click at [110, 482] on span "Integers Stats and Leveling" at bounding box center [95, 476] width 98 height 16
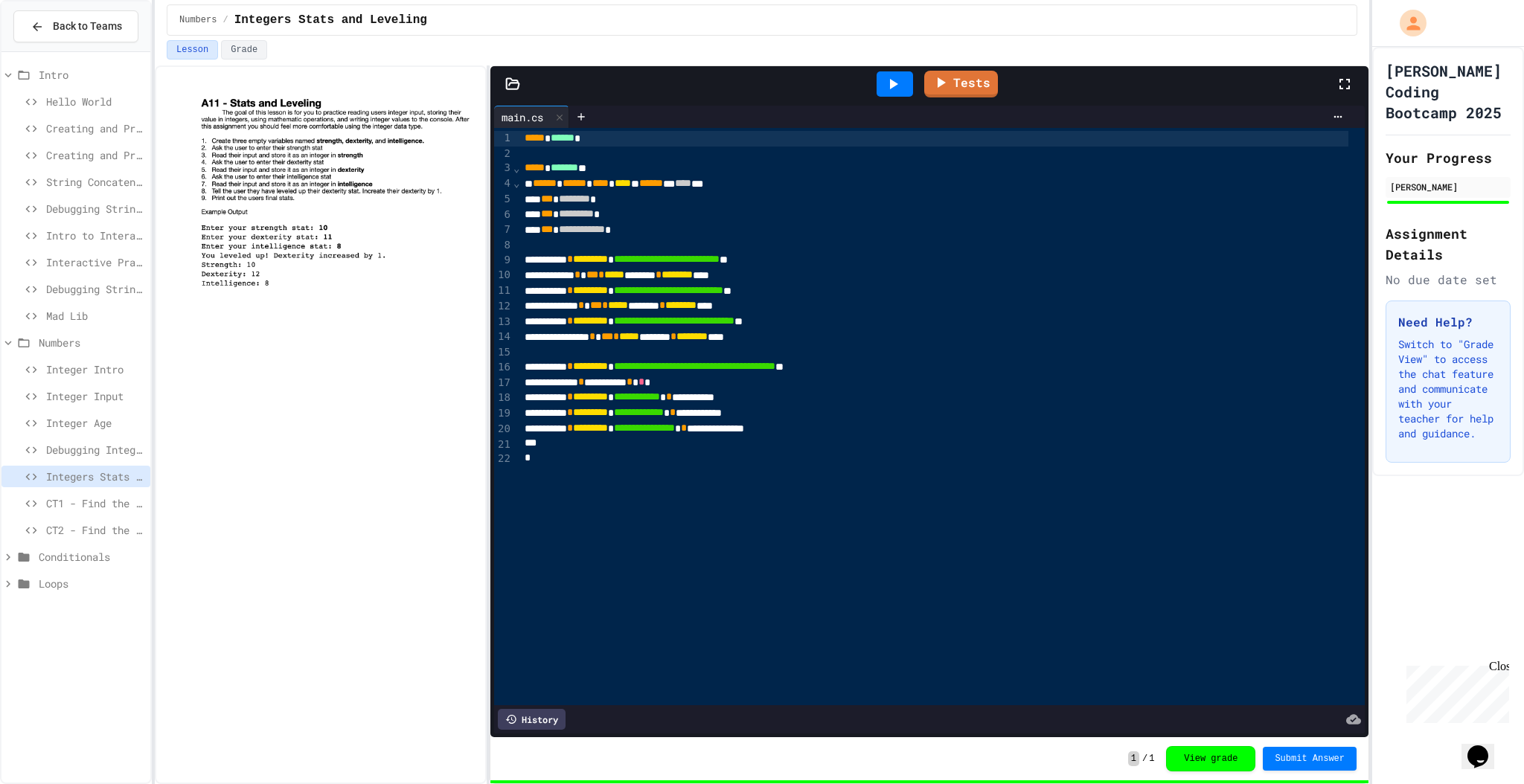
click at [123, 503] on span "CT1 - Find the Area of a Rectangle" at bounding box center [95, 503] width 98 height 16
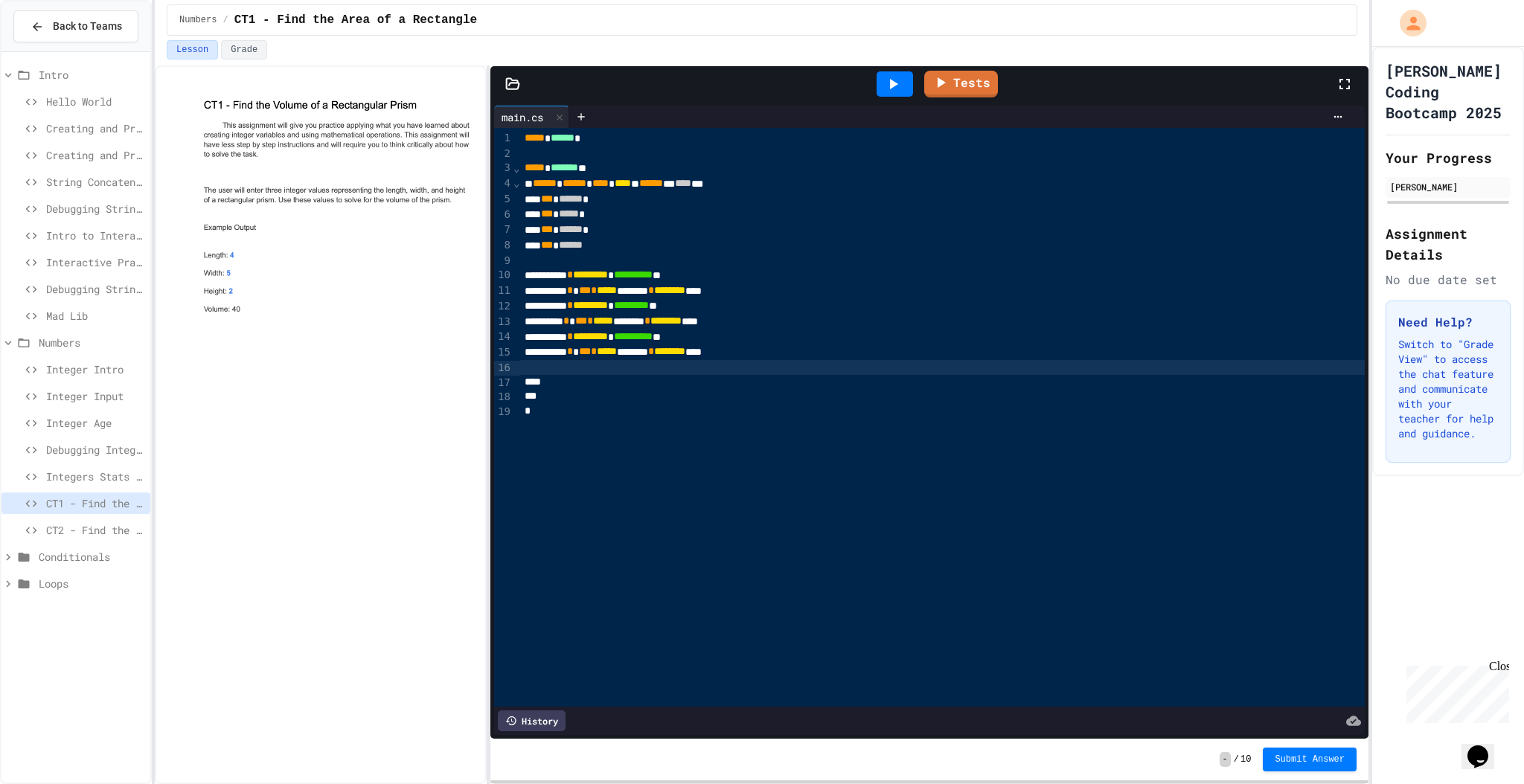
click at [660, 370] on div at bounding box center [942, 368] width 845 height 15
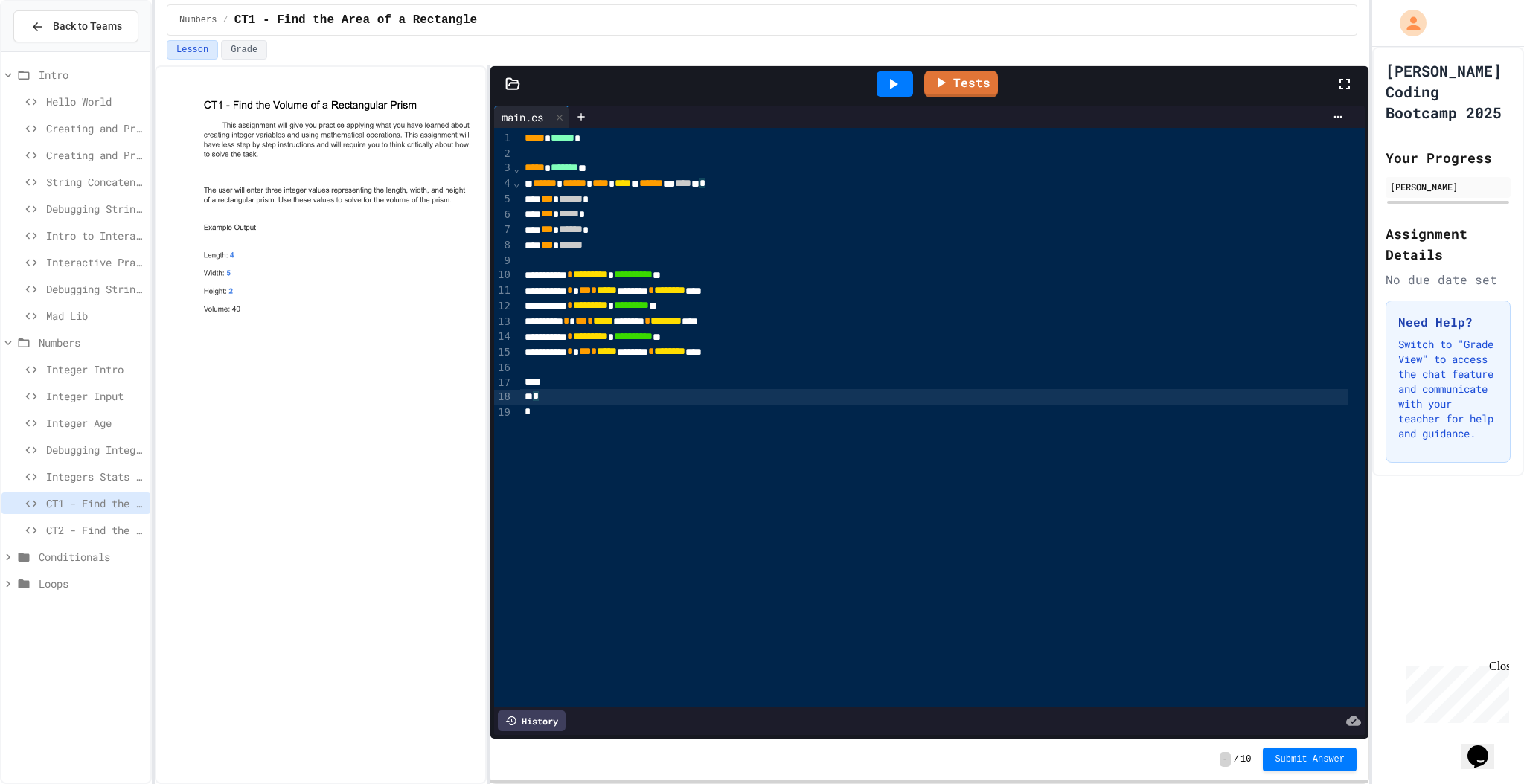
click at [658, 389] on div "**********" at bounding box center [942, 417] width 845 height 579
click at [650, 380] on div at bounding box center [934, 383] width 828 height 15
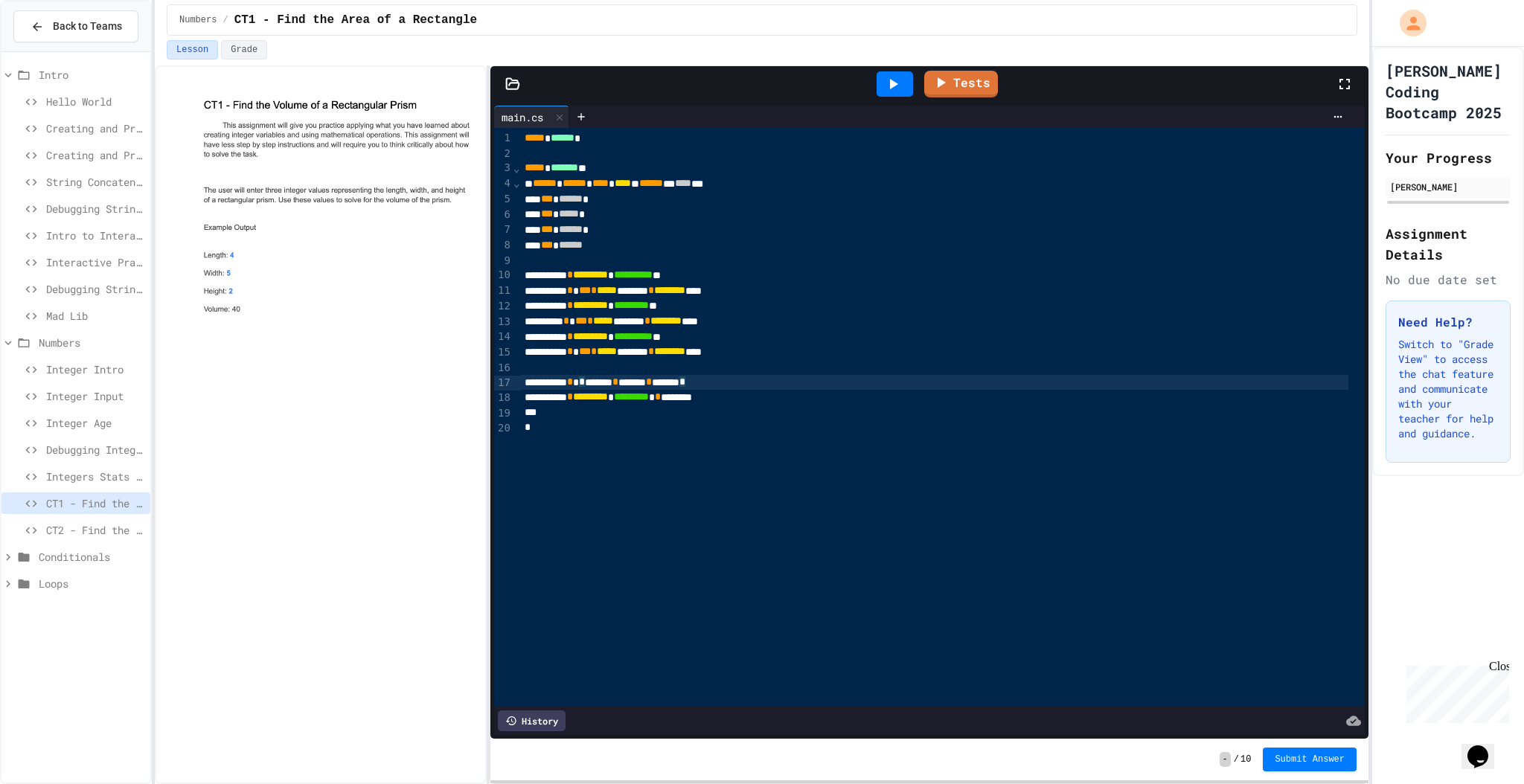
click at [776, 381] on div "****** * * ****** * ***** * ****** *" at bounding box center [934, 383] width 828 height 16
click at [795, 404] on div "******* * ********* * ********* * *******" at bounding box center [934, 398] width 828 height 16
click at [885, 83] on icon at bounding box center [893, 84] width 18 height 18
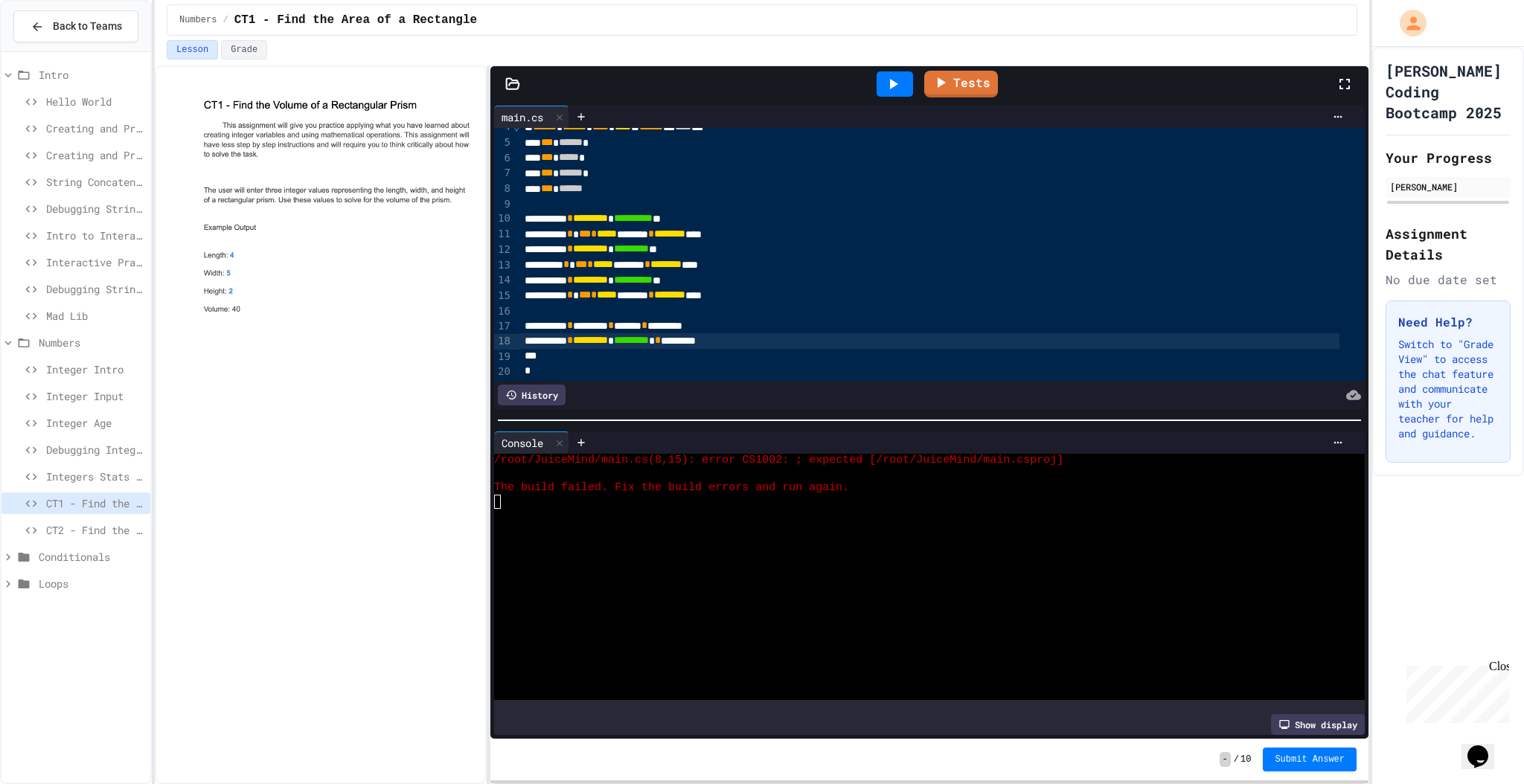
scroll to position [70, 0]
click at [640, 180] on div "*** ******" at bounding box center [929, 188] width 819 height 16
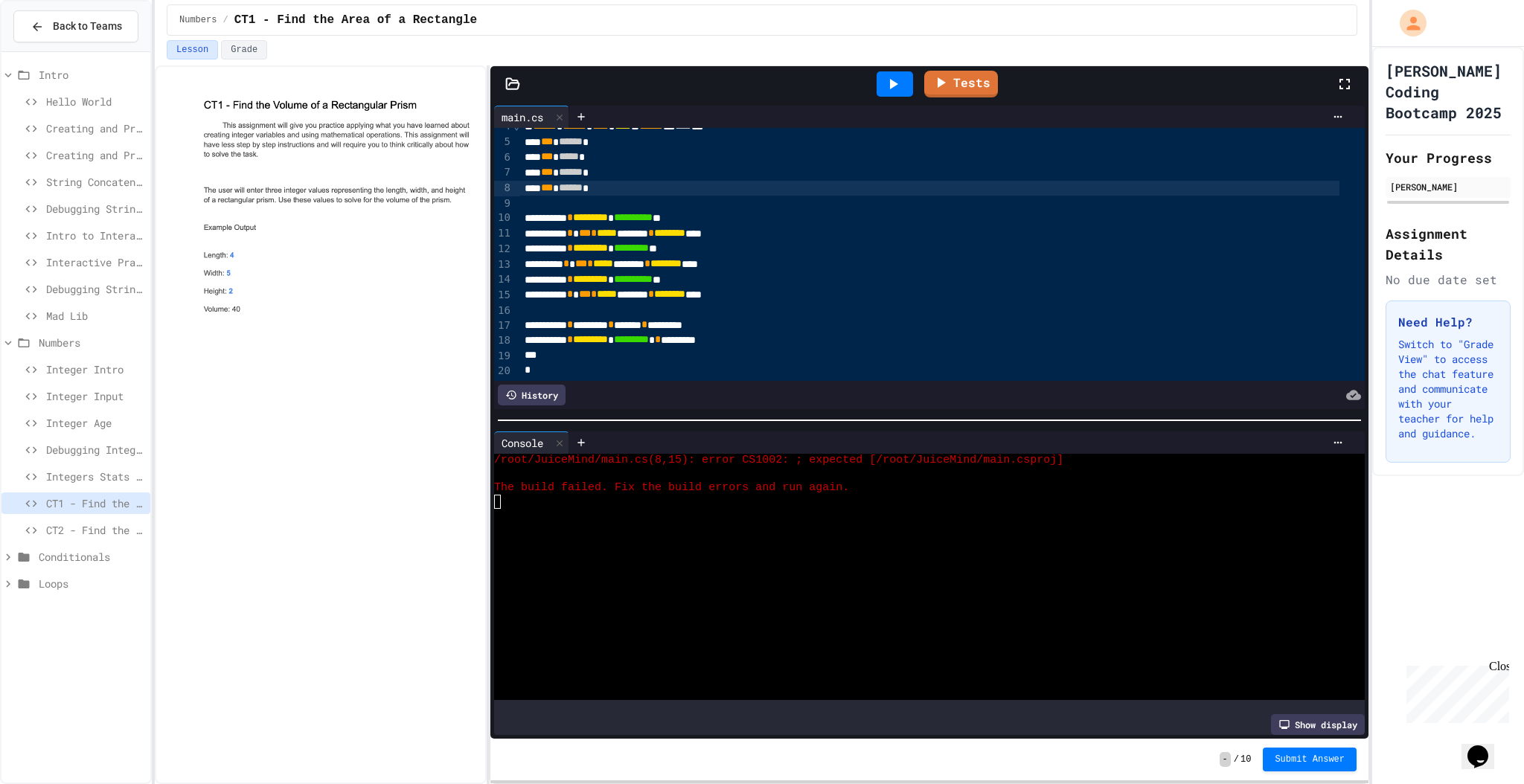
click at [911, 83] on div at bounding box center [894, 84] width 37 height 25
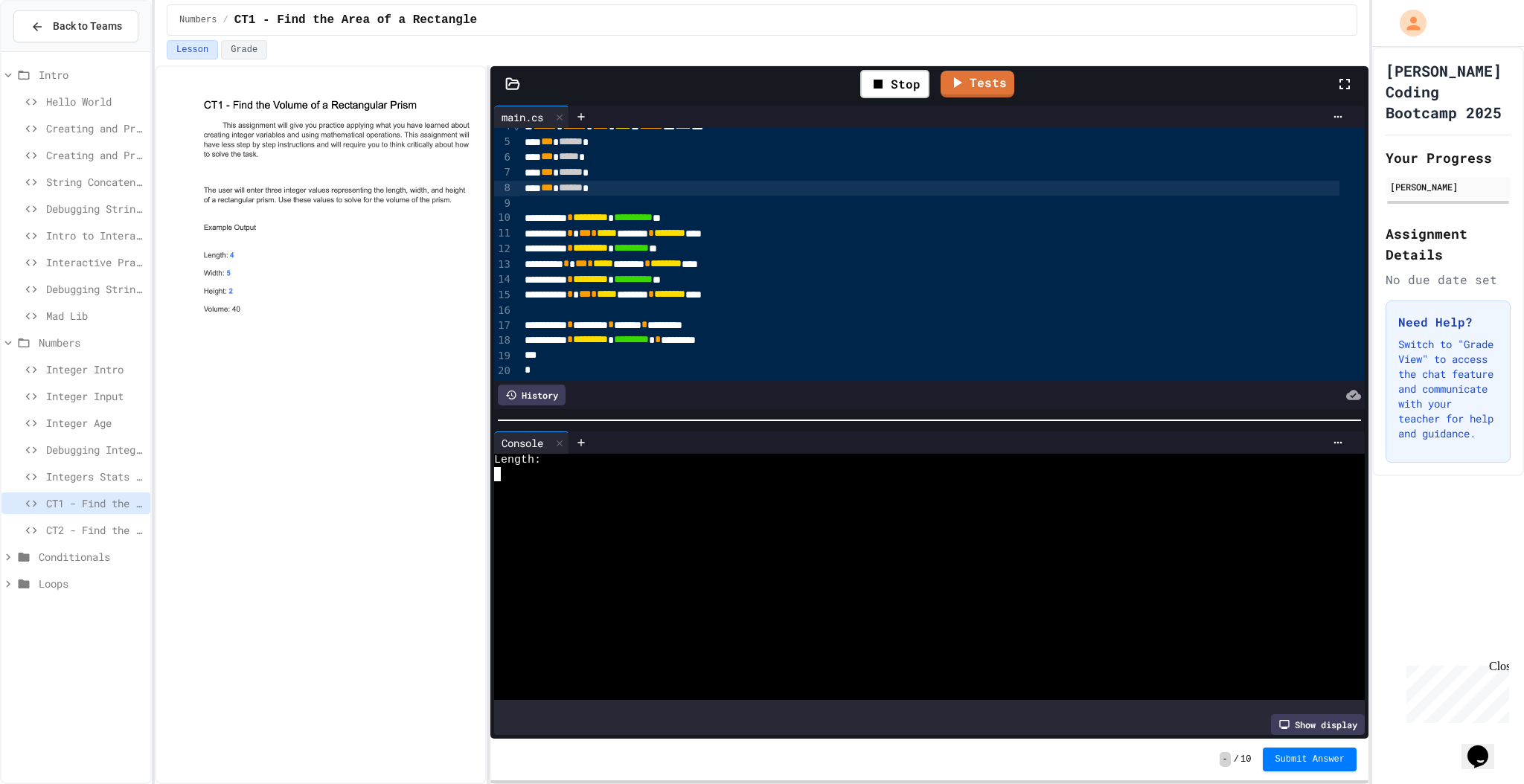
click at [597, 483] on div at bounding box center [920, 488] width 851 height 13
click at [1323, 753] on span "Submit Answer" at bounding box center [1309, 759] width 70 height 12
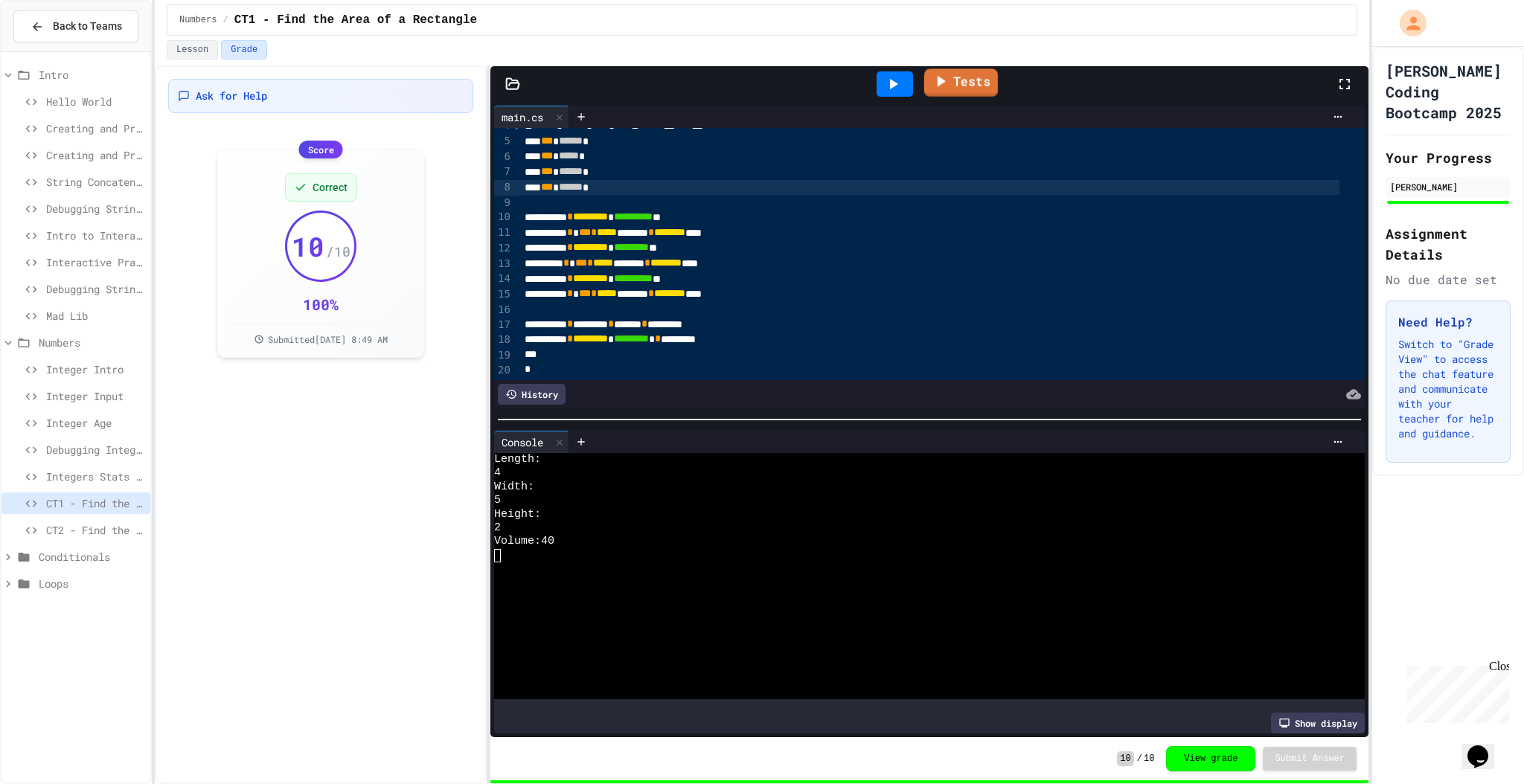
click at [953, 89] on link "Tests" at bounding box center [961, 82] width 73 height 28
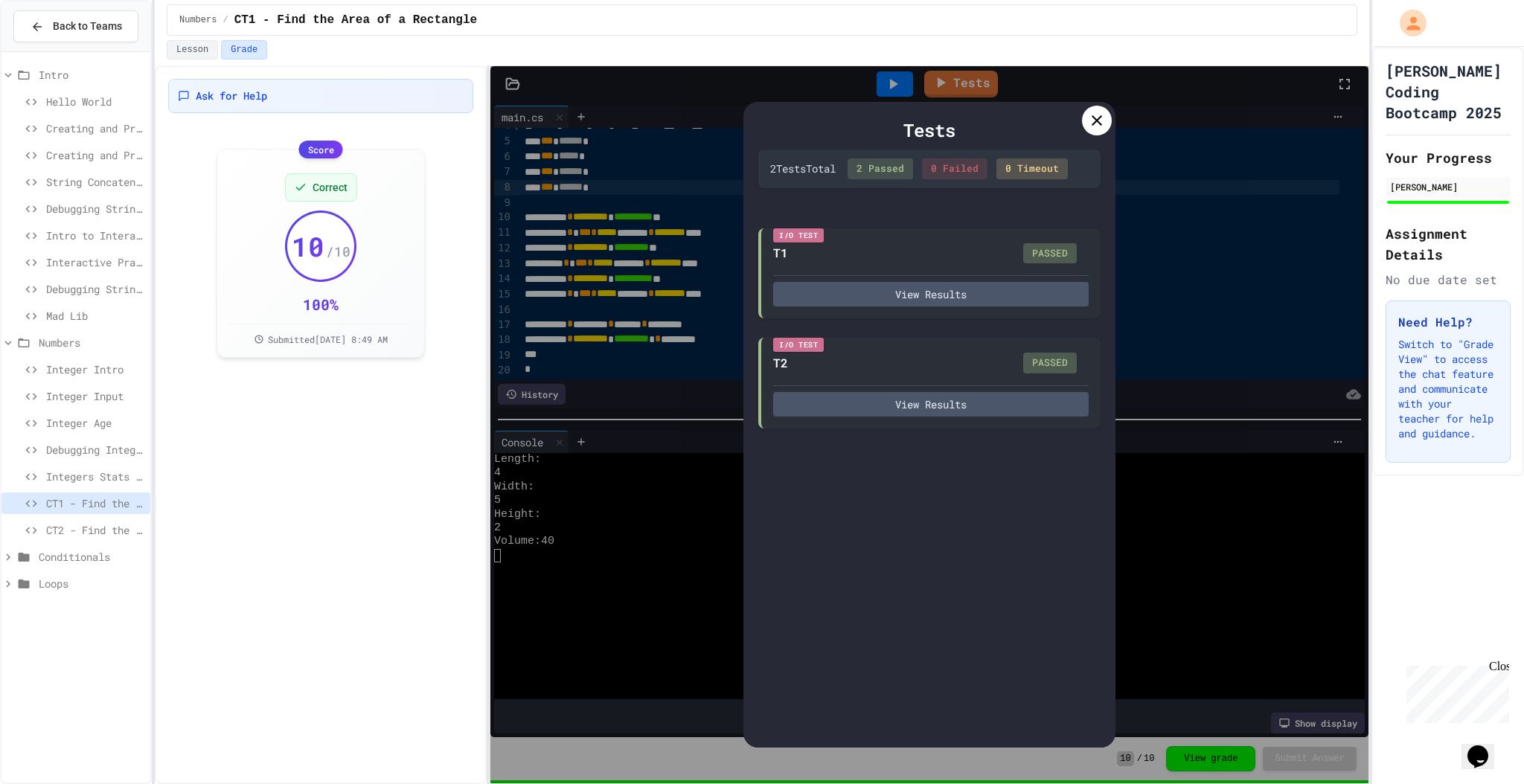
click at [1093, 129] on div at bounding box center [1097, 121] width 30 height 30
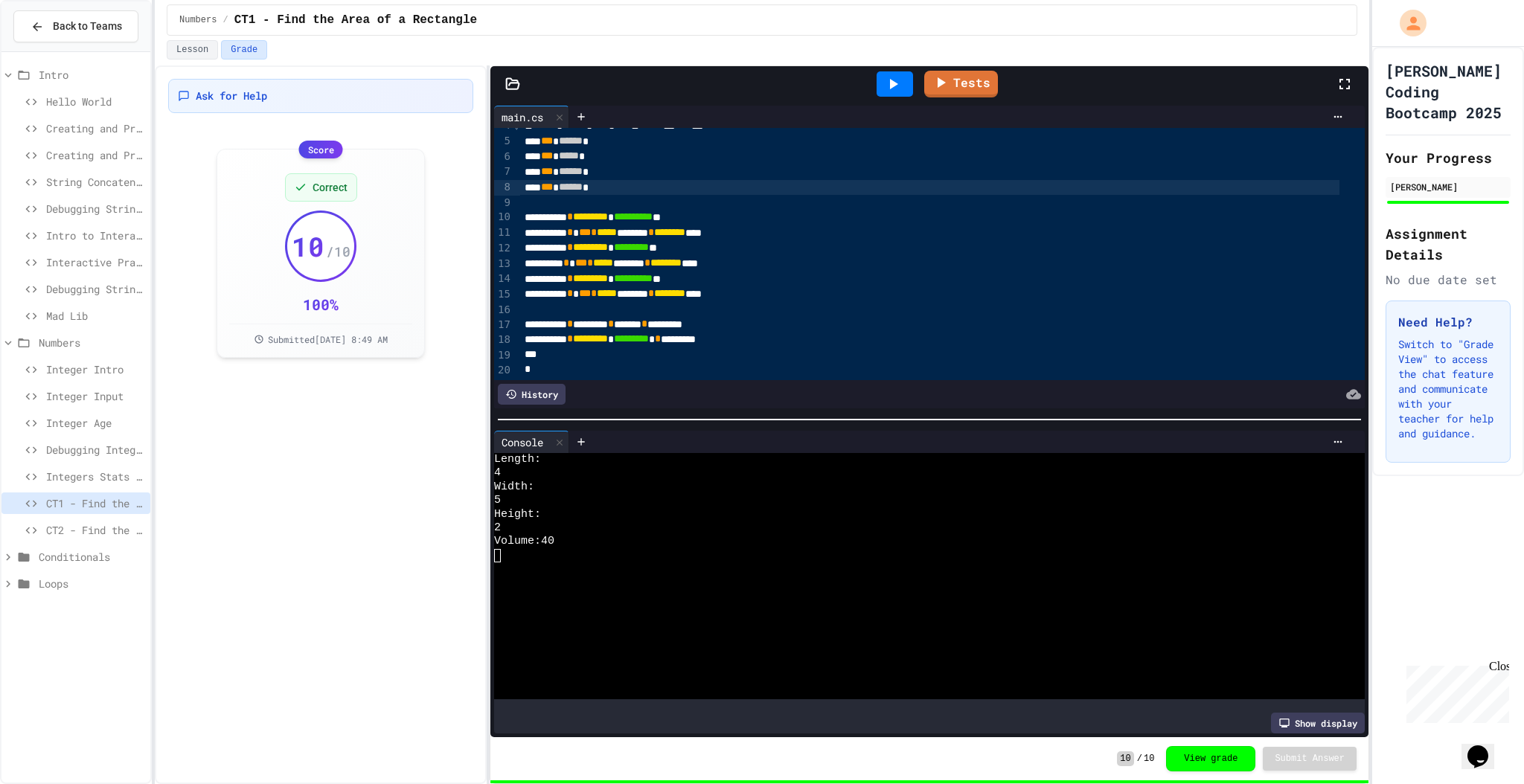
click at [64, 529] on span "CT2 - Find the Perimeter of a Rectangle" at bounding box center [95, 529] width 98 height 16
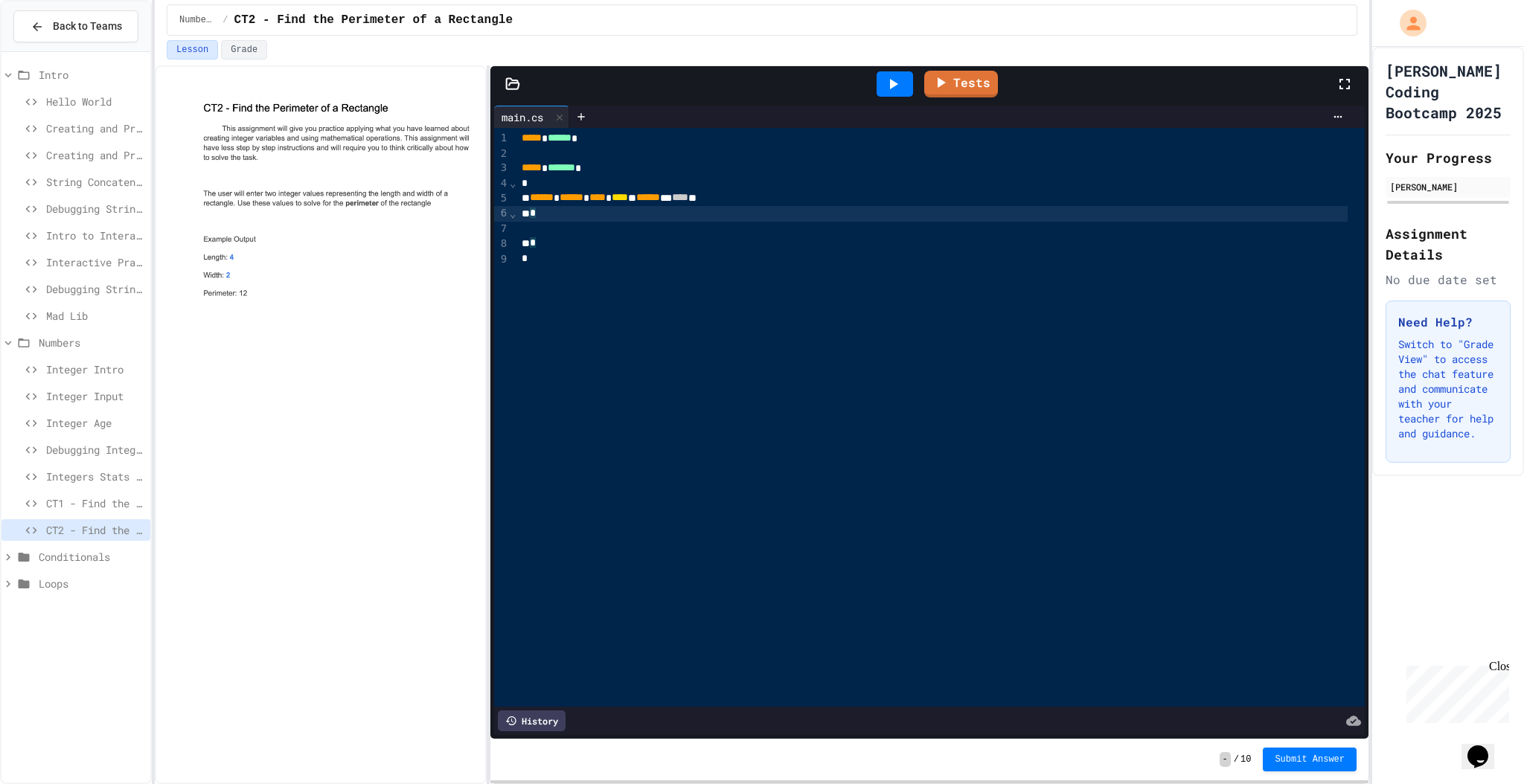
click at [603, 216] on div "*" at bounding box center [932, 213] width 831 height 16
click at [583, 235] on div "***** ****** * ***** ******* * ****** ****** **** **** * ****** ** **** * * * *" at bounding box center [941, 417] width 848 height 579
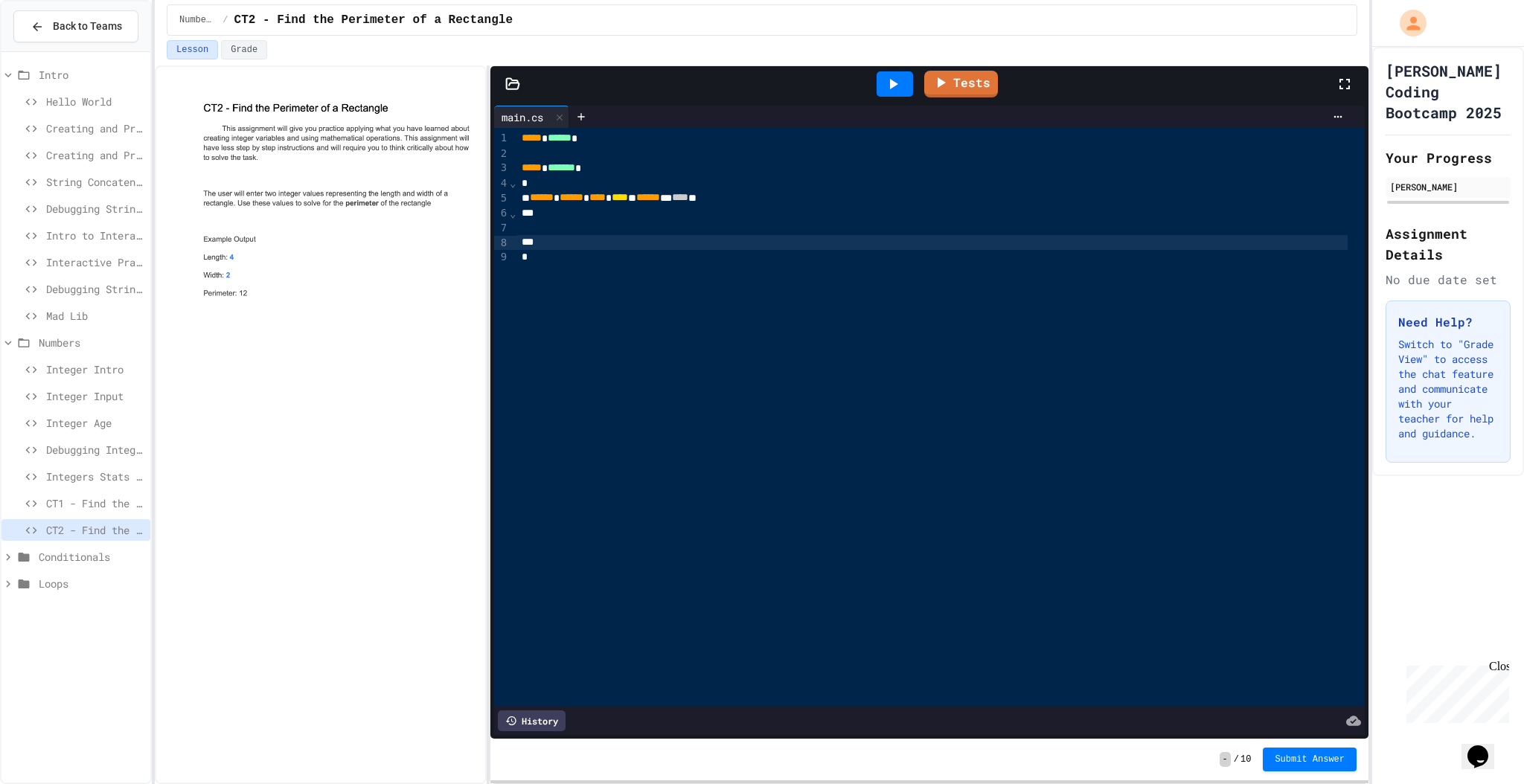
click at [586, 217] on div "*" at bounding box center [932, 213] width 831 height 15
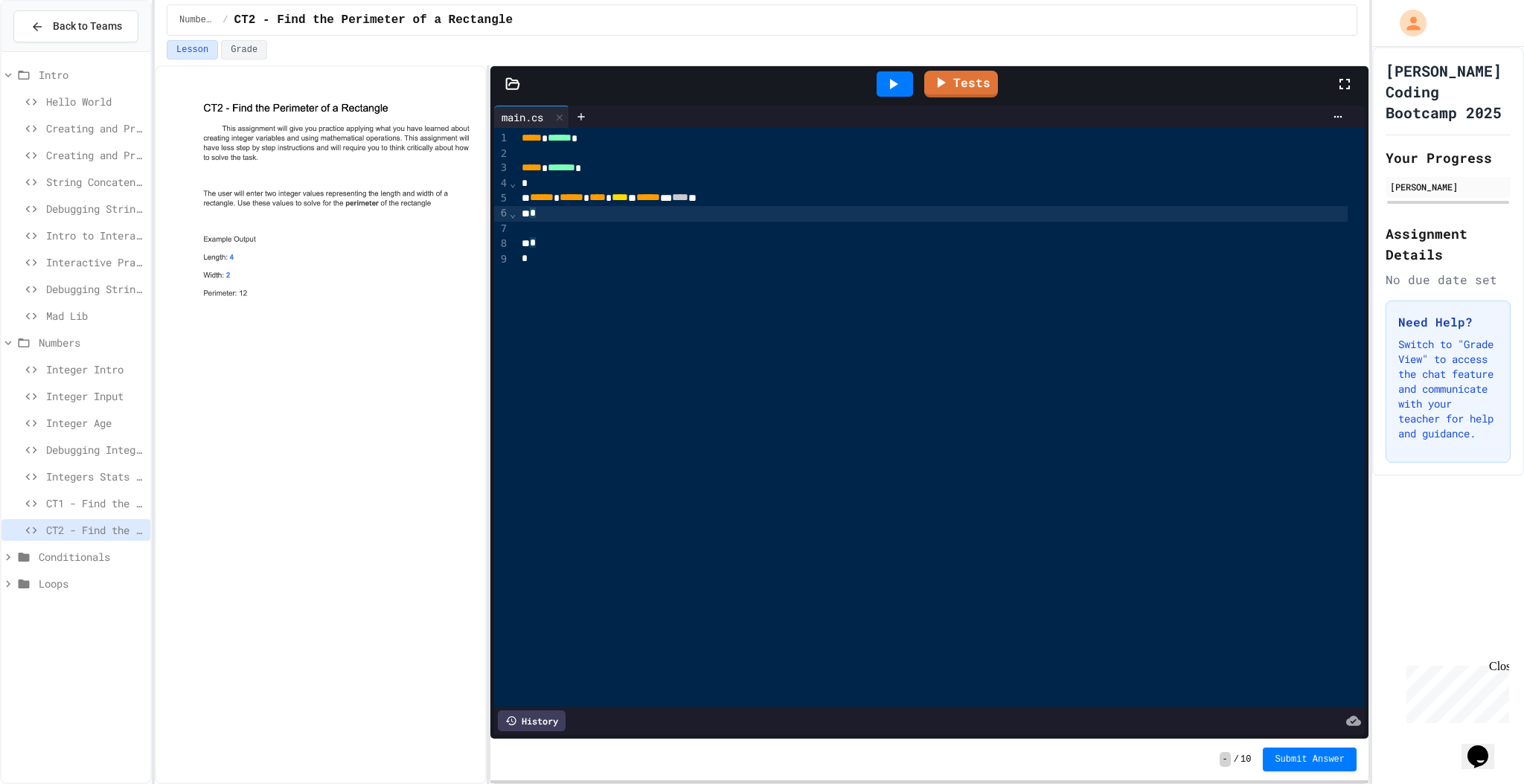
click at [583, 232] on div at bounding box center [941, 229] width 848 height 15
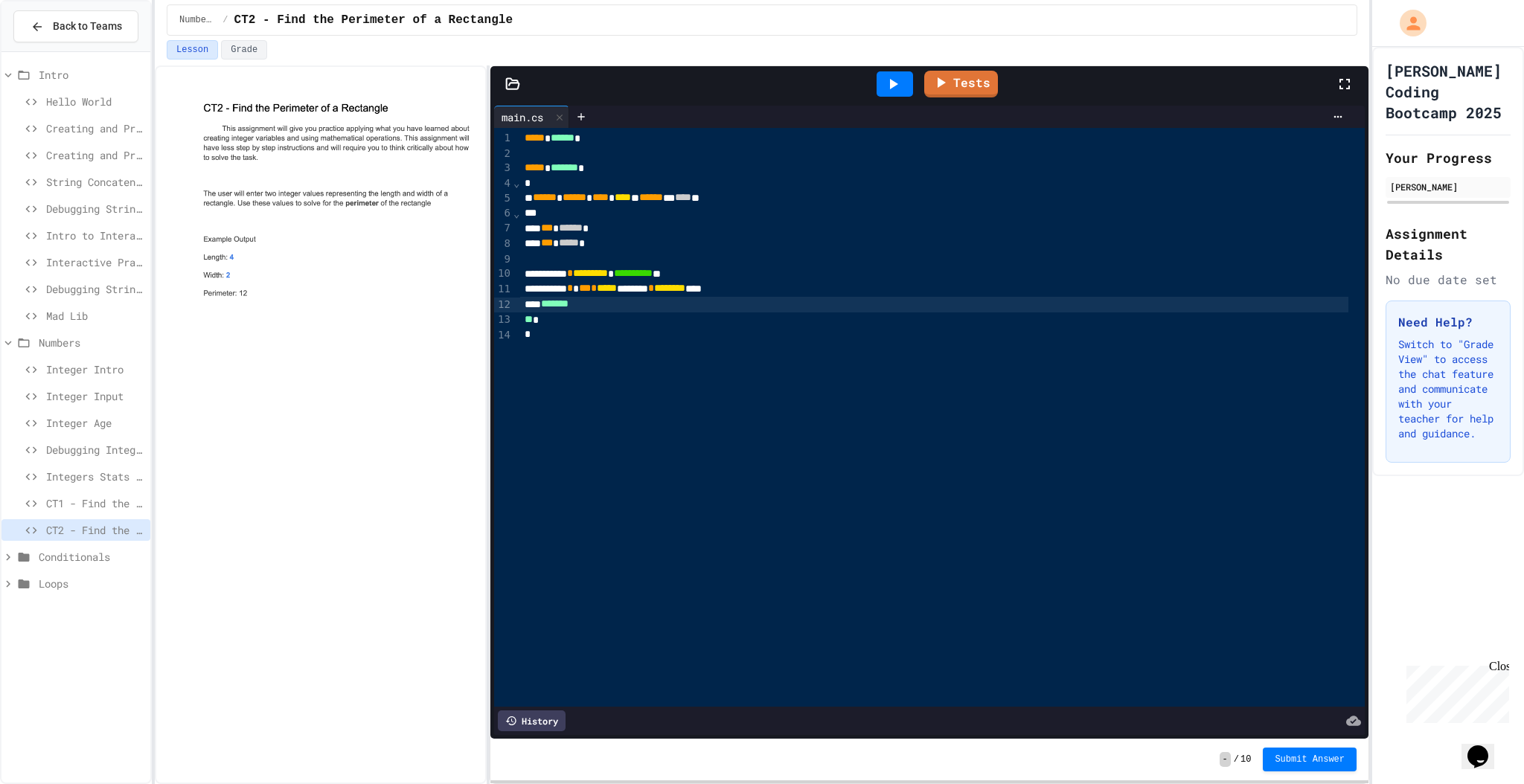
click at [607, 247] on div "*** ***** *" at bounding box center [934, 243] width 828 height 16
click at [607, 326] on div "*******" at bounding box center [934, 320] width 828 height 16
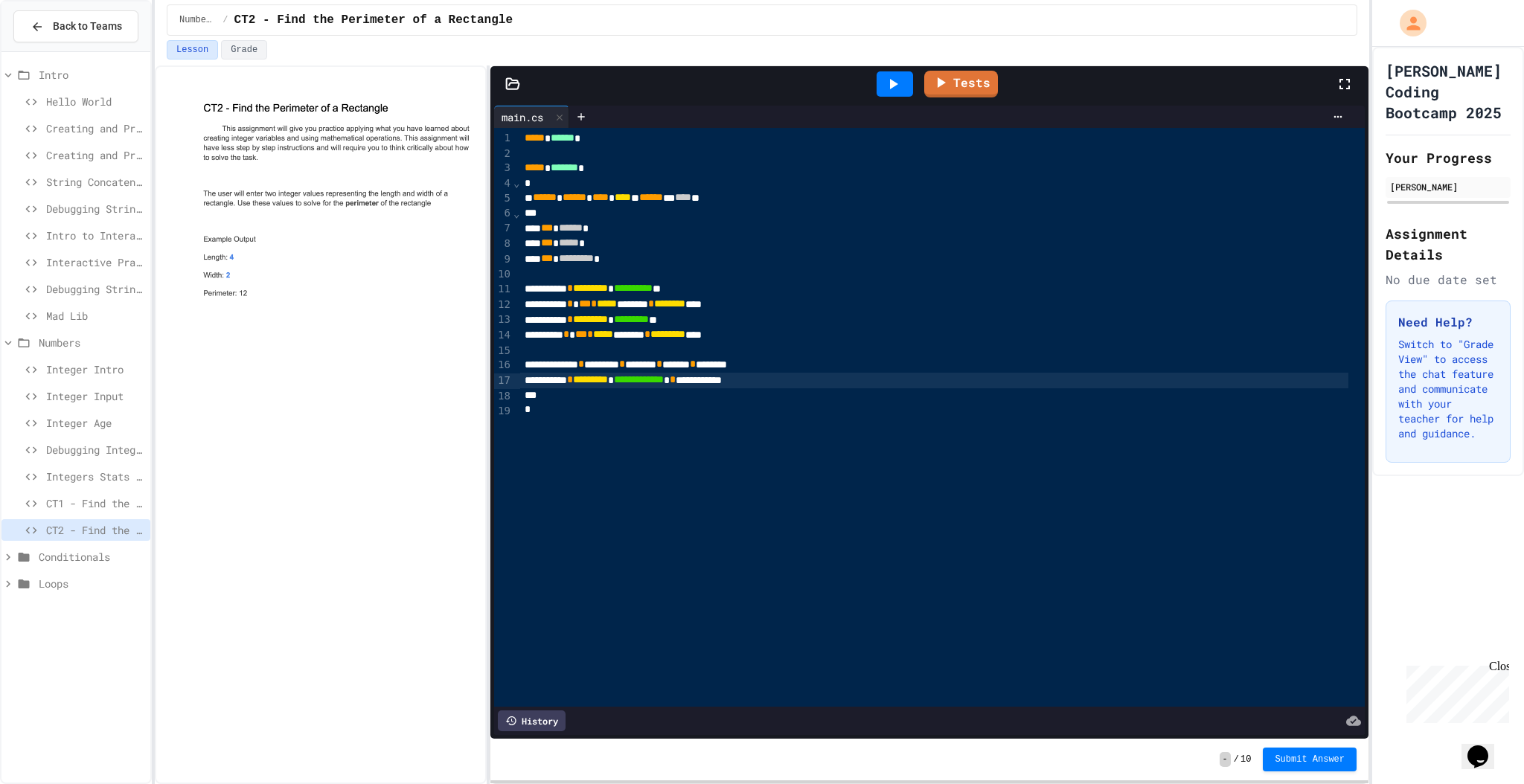
click at [893, 86] on icon at bounding box center [893, 84] width 8 height 10
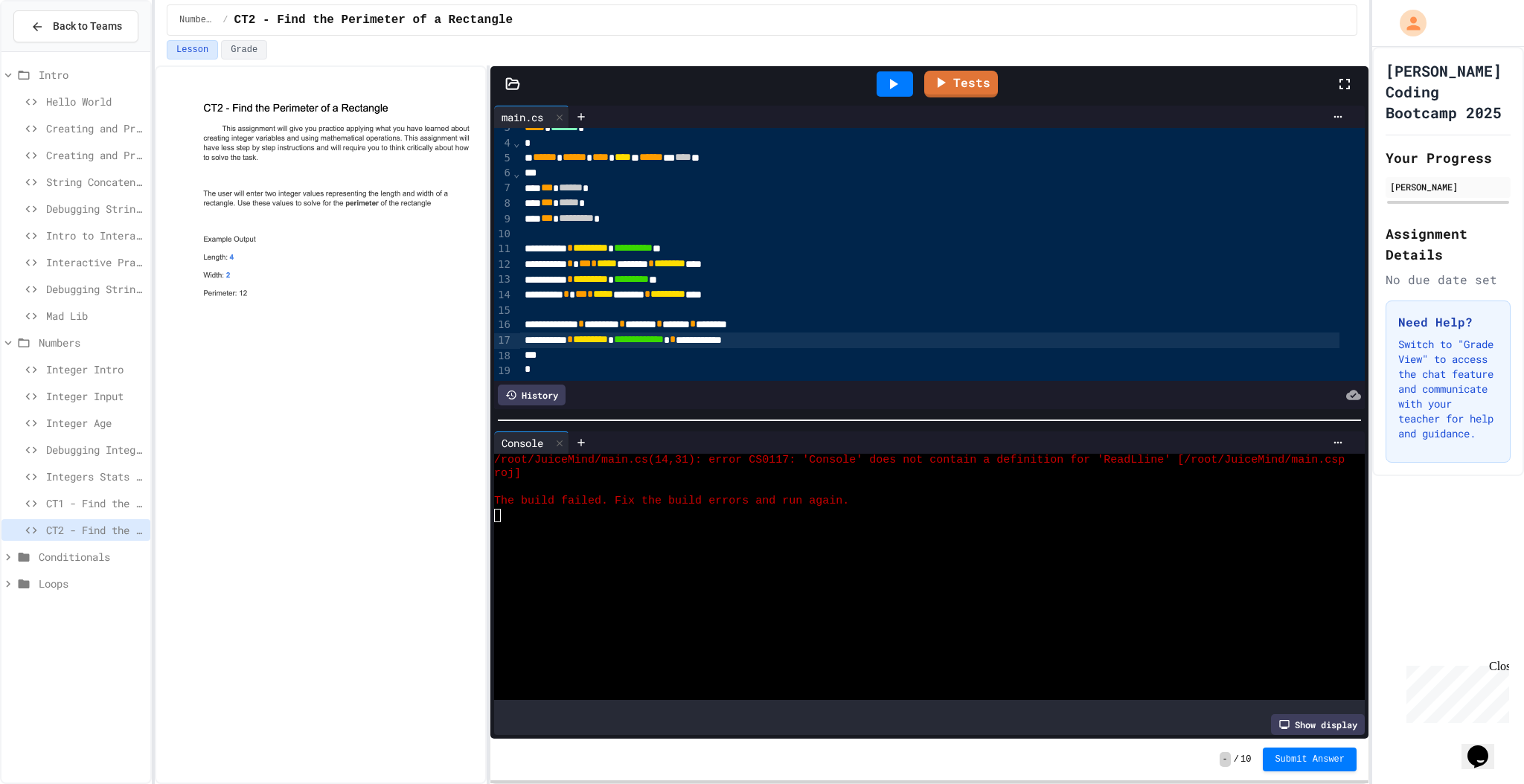
scroll to position [54, 0]
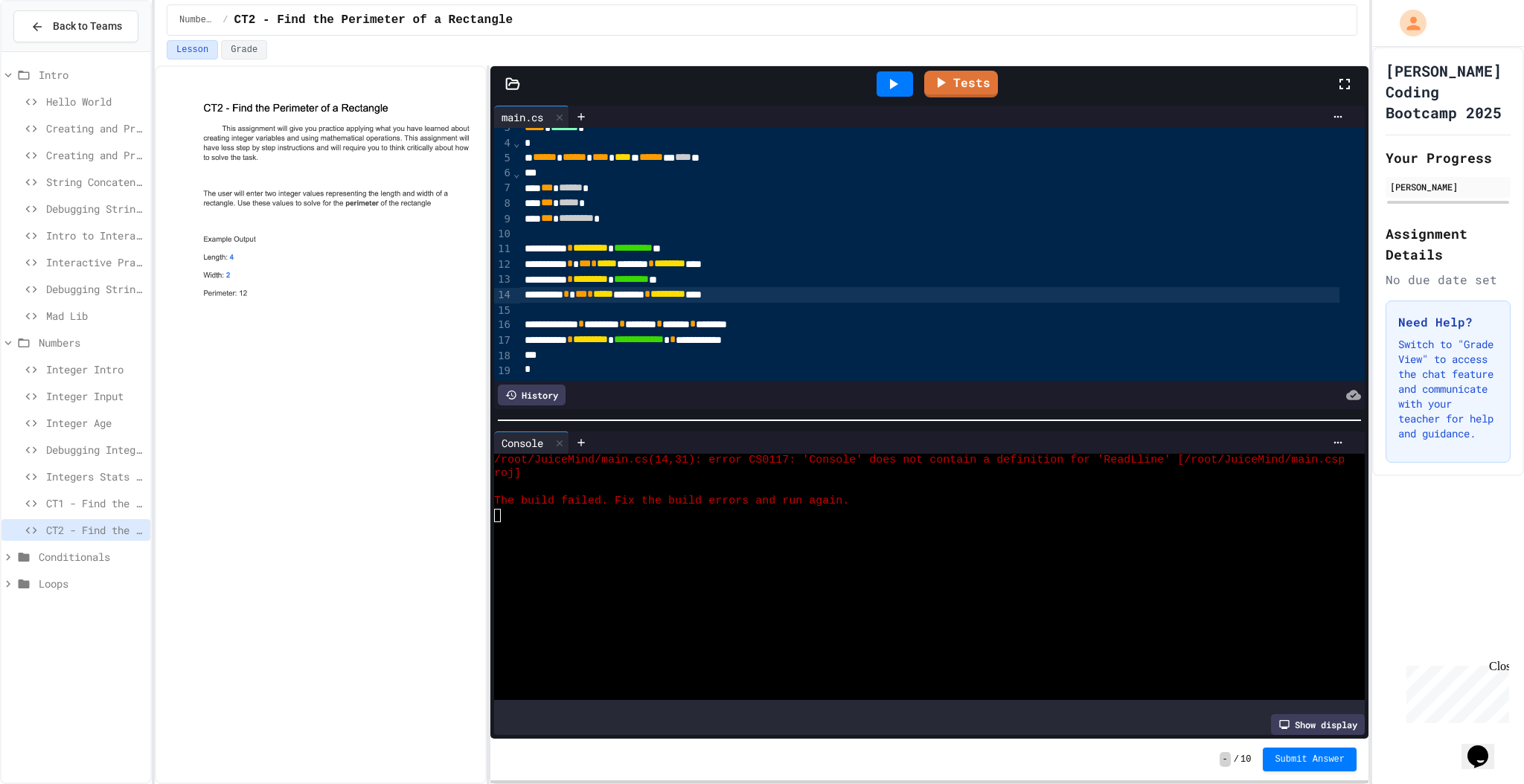
click at [729, 288] on div "***** * *** * ***** ******** * ********* ****" at bounding box center [929, 295] width 819 height 16
click at [905, 90] on div at bounding box center [894, 84] width 37 height 25
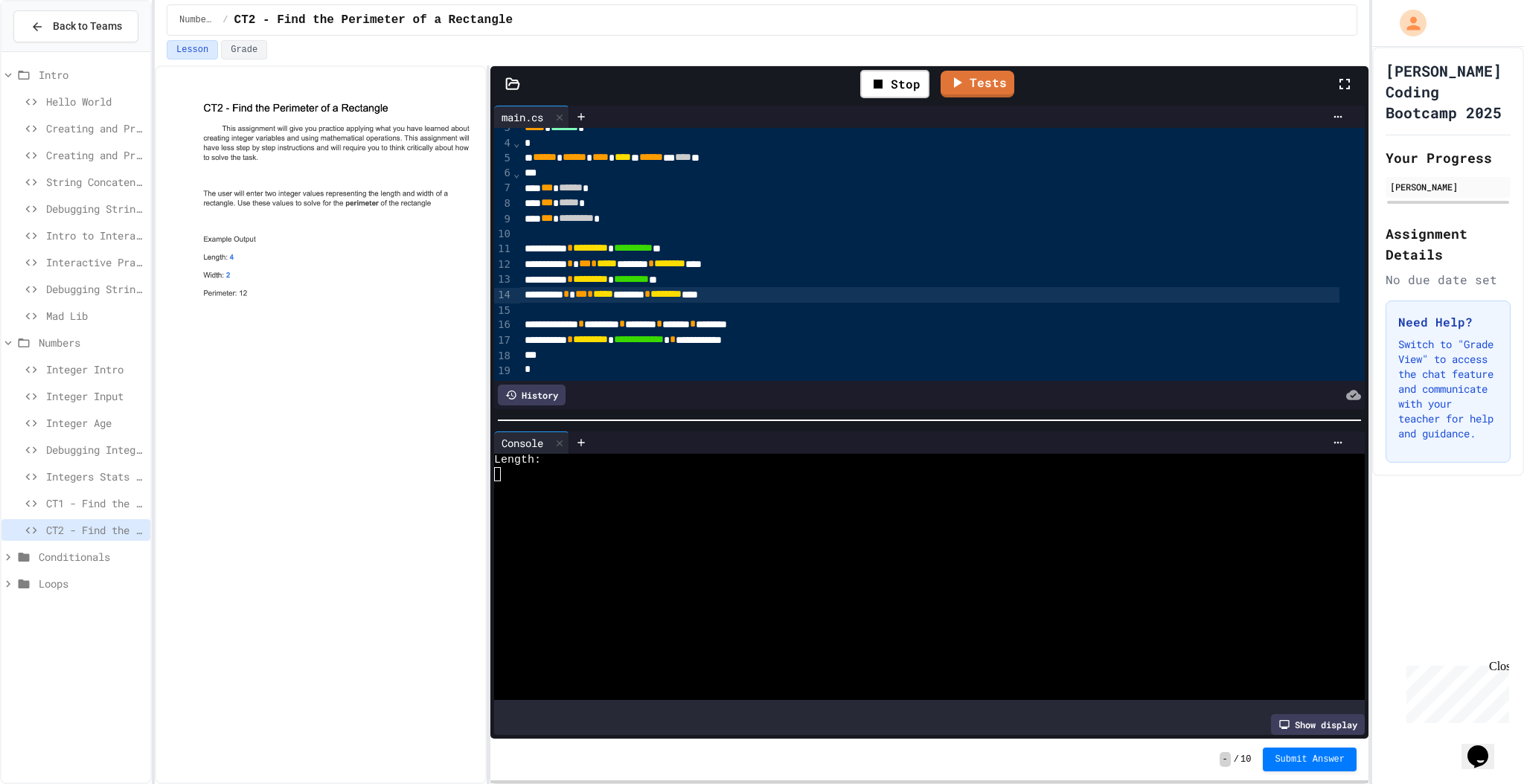
click at [721, 481] on div at bounding box center [920, 488] width 851 height 13
click at [1310, 757] on span "Submit Answer" at bounding box center [1309, 758] width 70 height 12
